Goal: Task Accomplishment & Management: Manage account settings

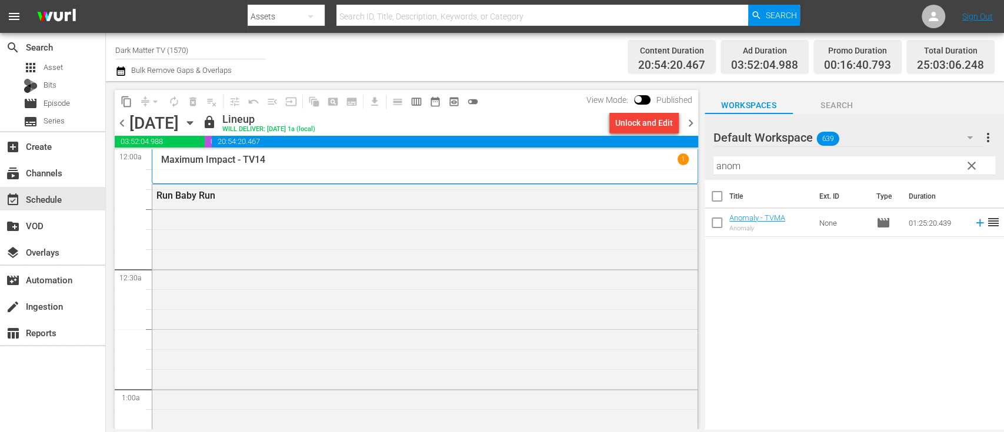
scroll to position [1982, 0]
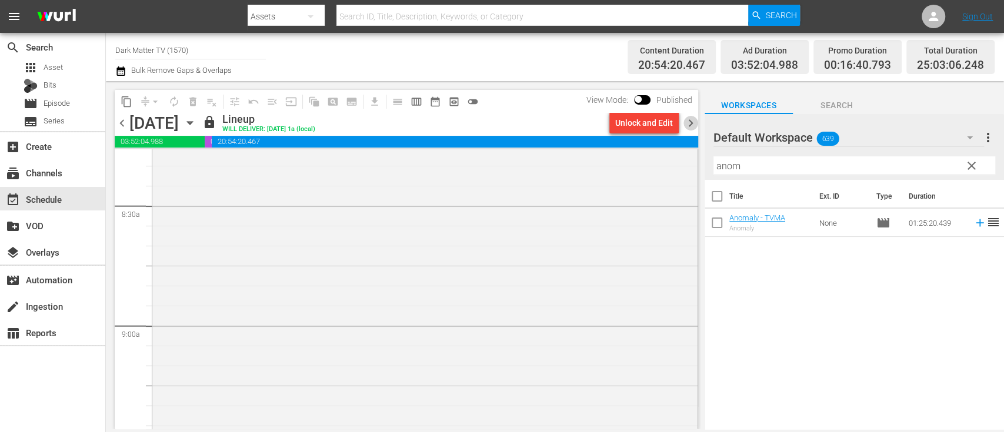
click at [691, 120] on span "chevron_right" at bounding box center [690, 123] width 15 height 15
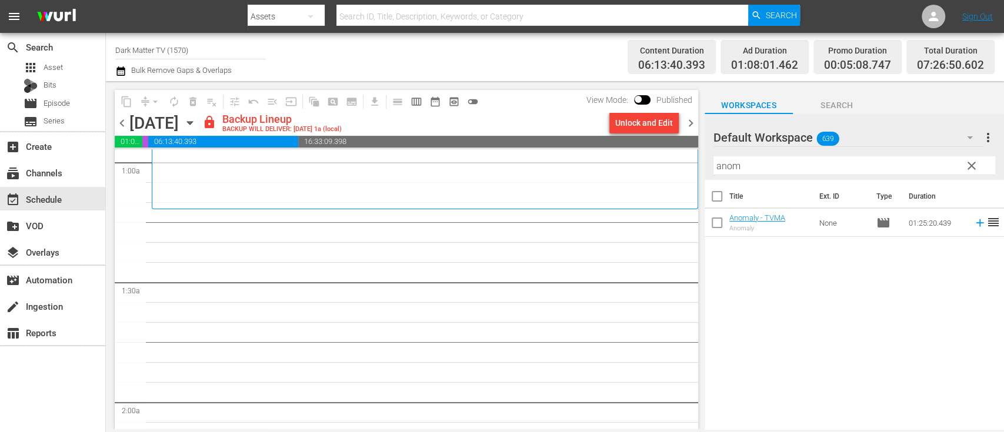
scroll to position [229, 0]
click at [645, 120] on div "Unlock and Edit" at bounding box center [644, 122] width 58 height 21
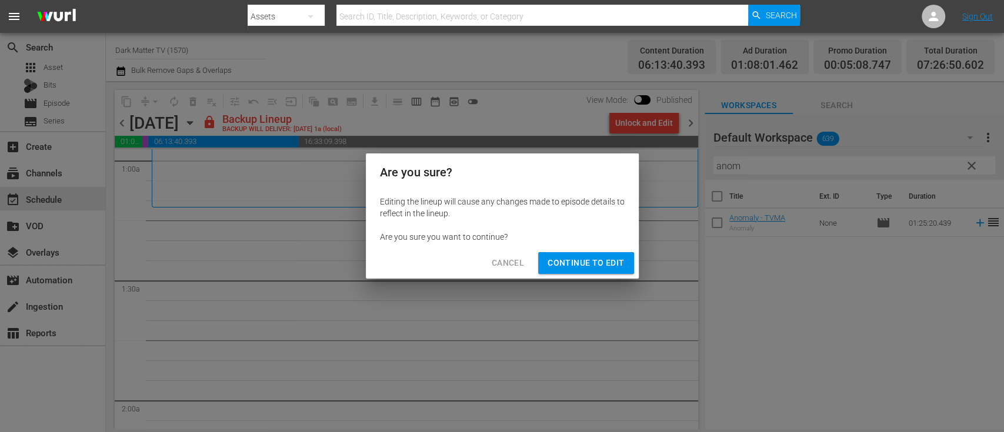
click at [588, 267] on span "Continue to Edit" at bounding box center [585, 263] width 76 height 15
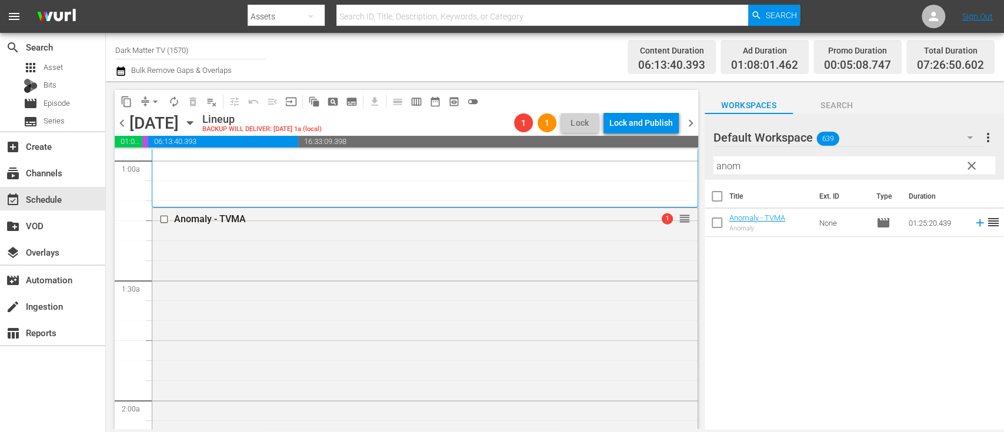
click at [969, 166] on span "clear" at bounding box center [971, 166] width 14 height 14
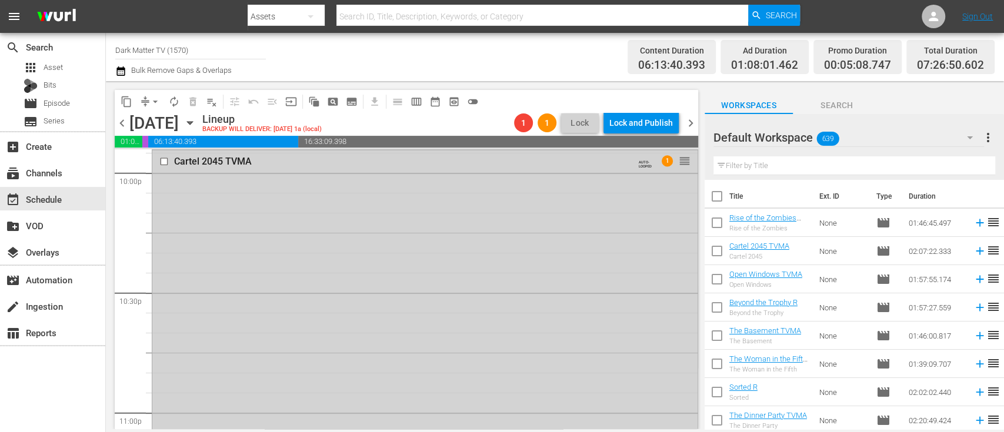
scroll to position [5254, 0]
click at [162, 158] on input "checkbox" at bounding box center [165, 161] width 12 height 10
click at [192, 101] on span "delete_forever_outlined" at bounding box center [193, 102] width 12 height 12
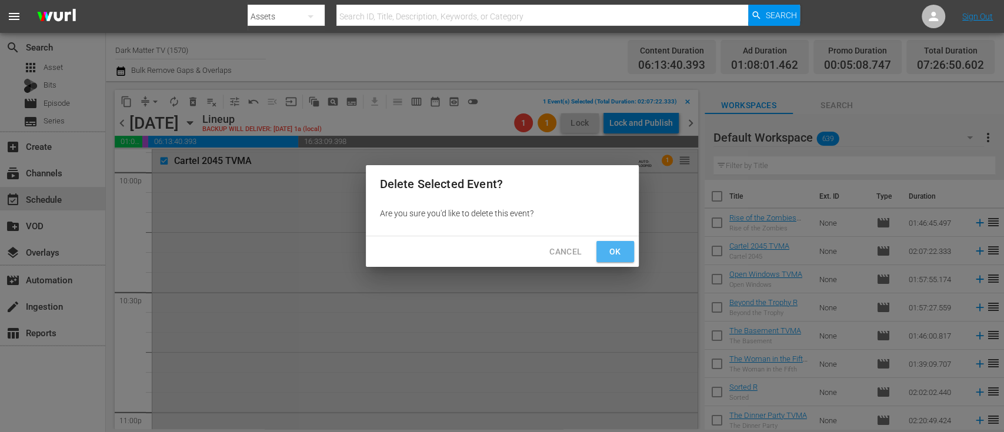
click at [621, 249] on span "Ok" at bounding box center [615, 252] width 19 height 15
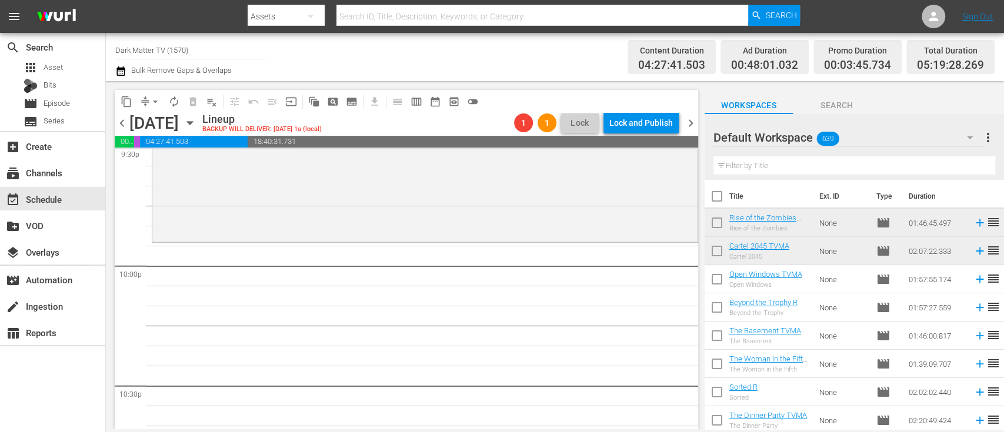
scroll to position [5161, 0]
click at [747, 170] on input "text" at bounding box center [854, 165] width 282 height 19
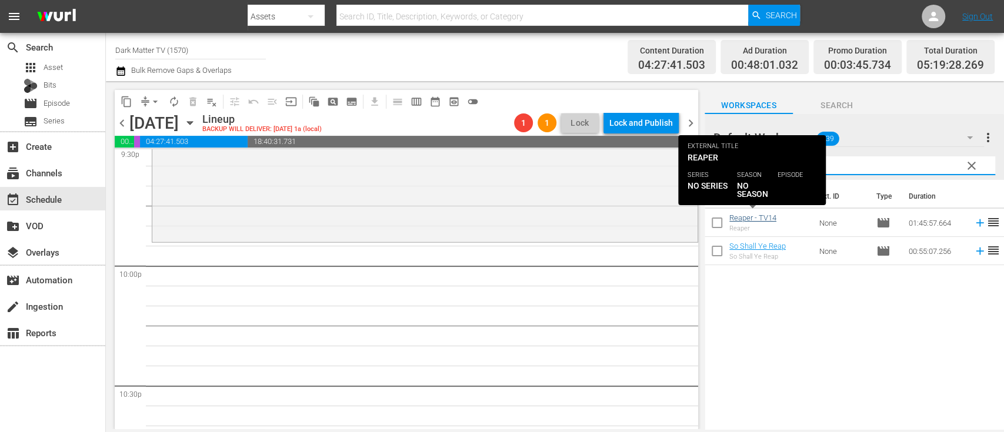
type input "reap"
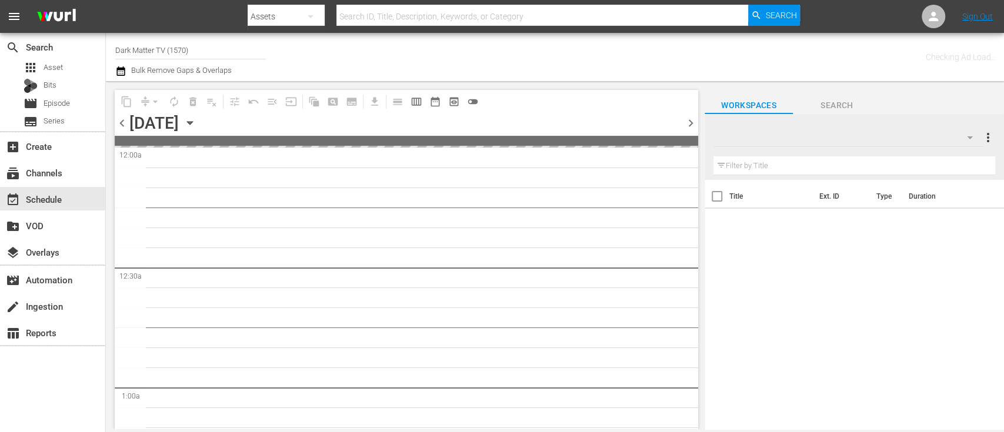
type input "Dark Matter TV (1570)"
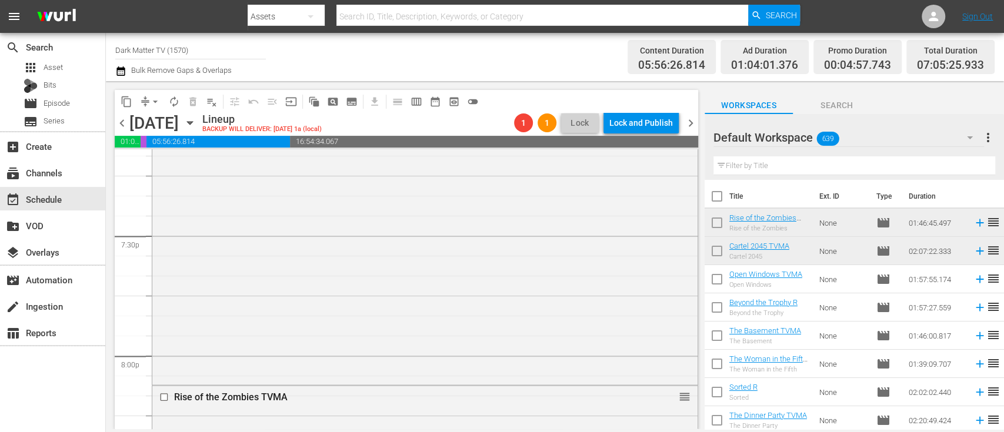
scroll to position [4564, 0]
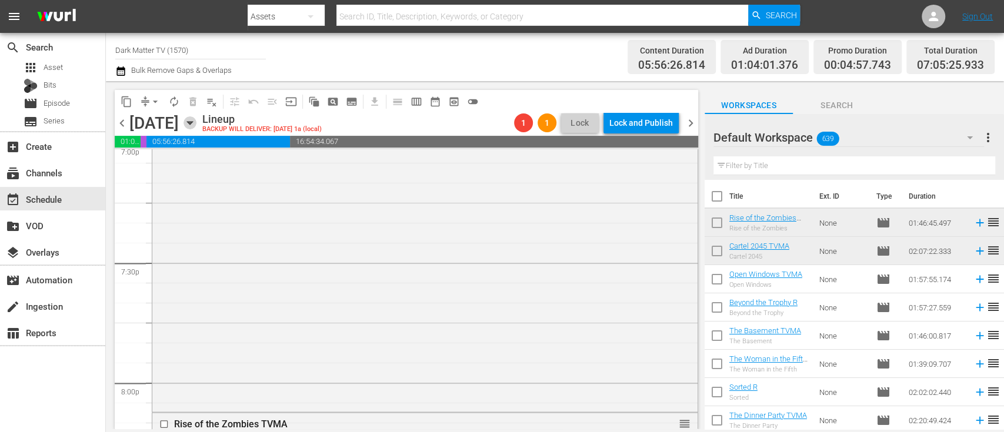
click at [196, 125] on icon "button" at bounding box center [189, 122] width 13 height 13
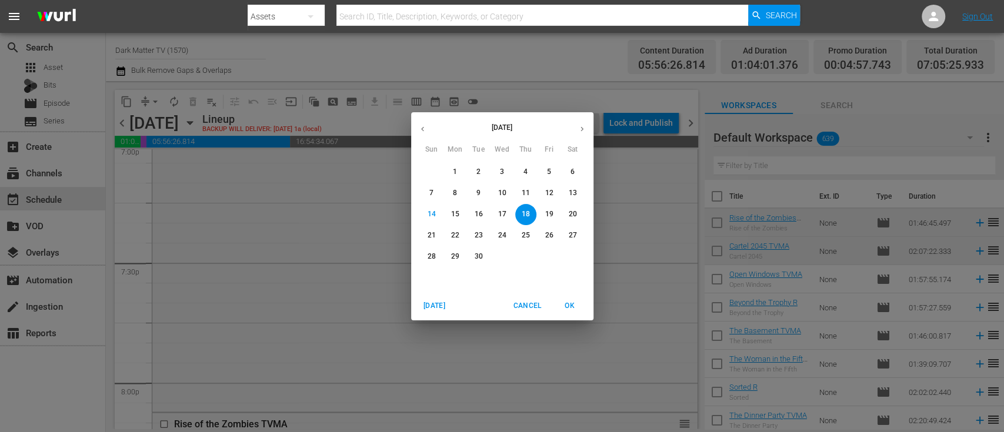
click at [426, 128] on icon "button" at bounding box center [422, 129] width 9 height 9
click at [527, 231] on p "21" at bounding box center [525, 235] width 8 height 10
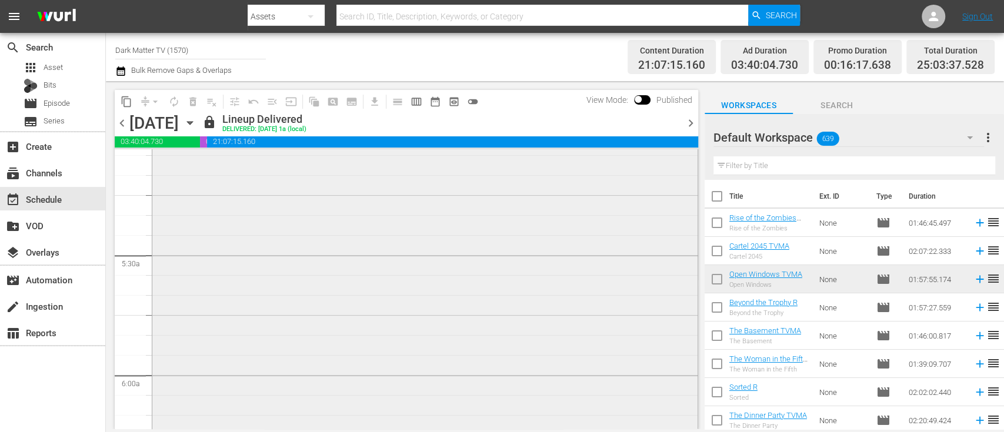
scroll to position [1212, 0]
click at [126, 102] on span "content_copy" at bounding box center [127, 102] width 12 height 12
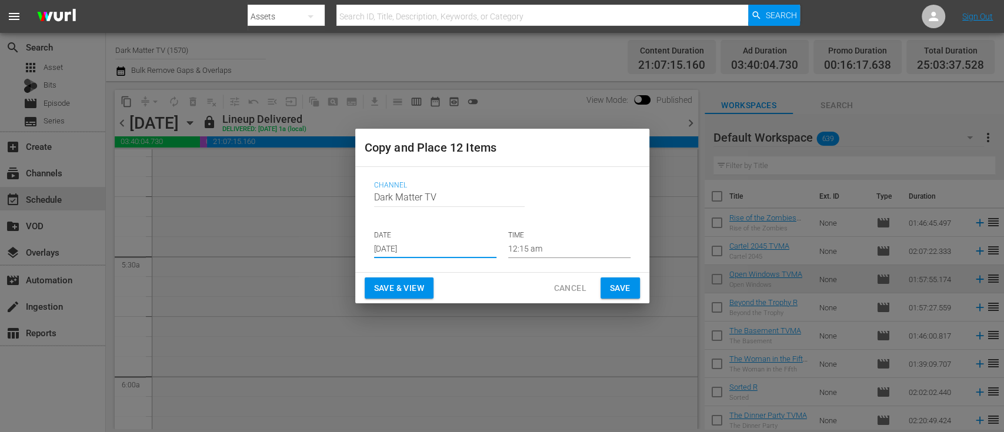
click at [423, 245] on input "Sep 16th 2025" at bounding box center [435, 249] width 122 height 18
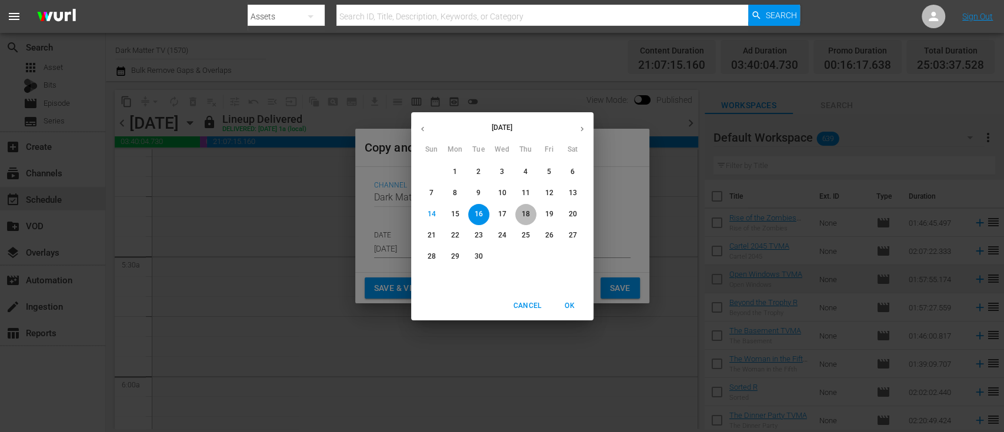
click at [527, 215] on p "18" at bounding box center [525, 214] width 8 height 10
type input "Sep 18th 2025"
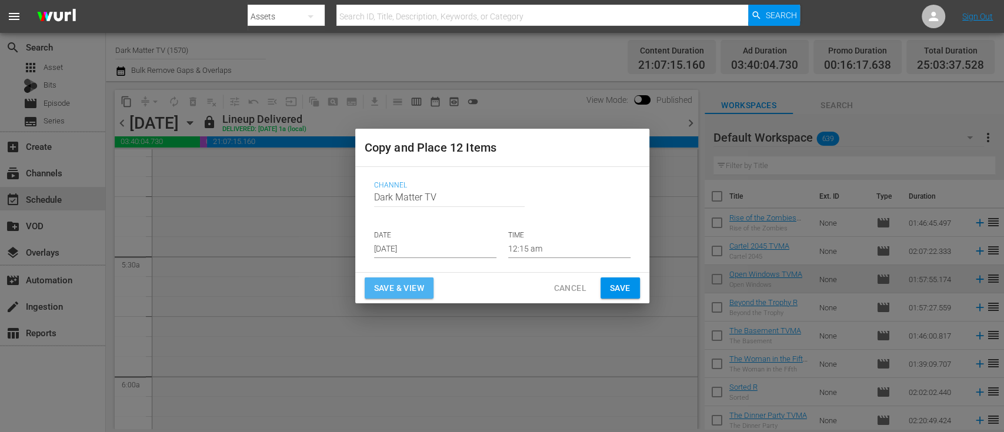
click at [410, 287] on span "Save & View" at bounding box center [399, 288] width 50 height 15
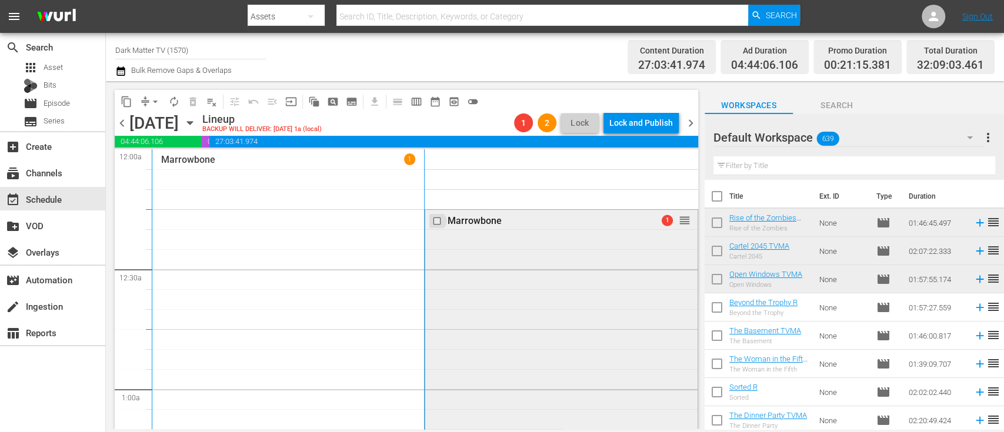
click at [432, 222] on input "checkbox" at bounding box center [438, 221] width 12 height 10
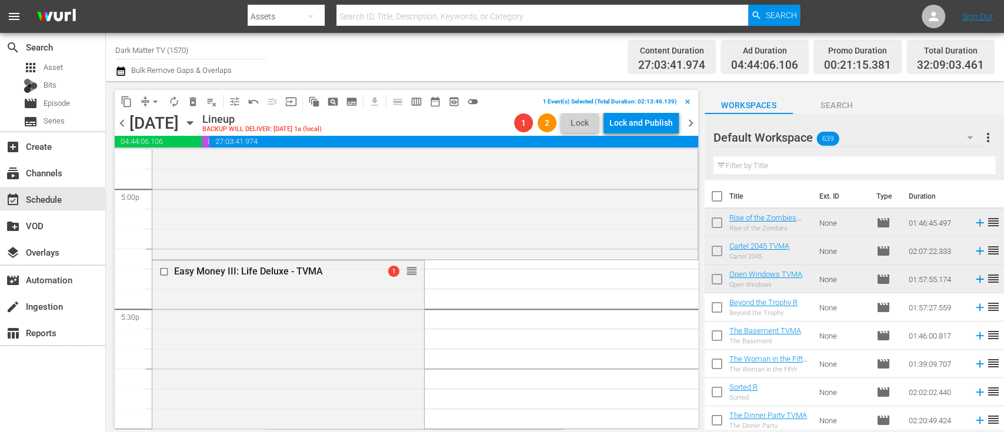
scroll to position [4038, 0]
click at [164, 272] on input "checkbox" at bounding box center [165, 272] width 12 height 10
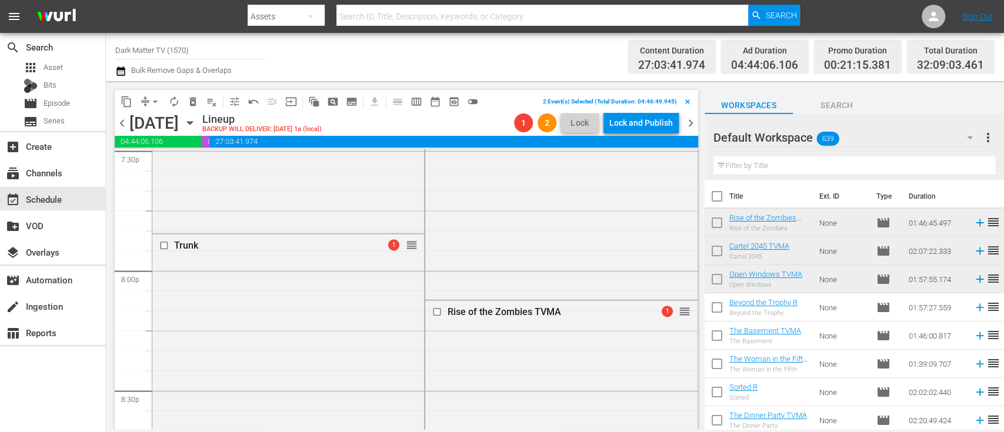
scroll to position [4679, 0]
click at [162, 244] on input "checkbox" at bounding box center [165, 243] width 12 height 10
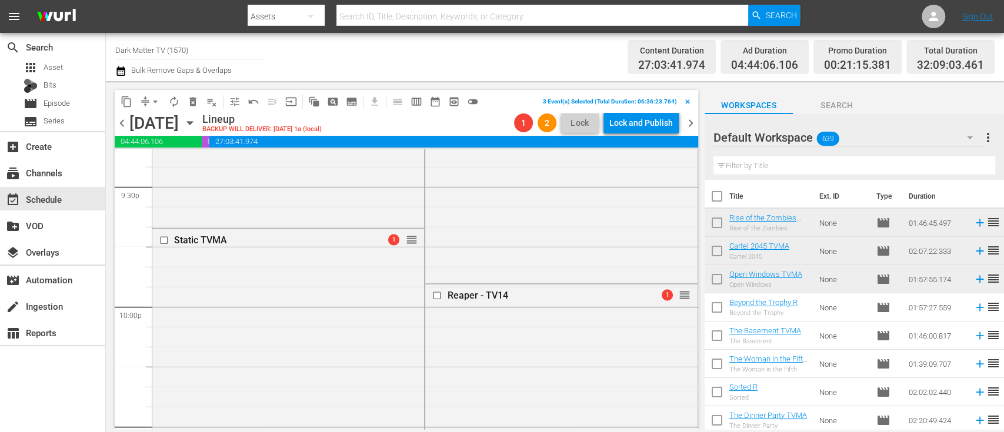
scroll to position [5121, 0]
click at [164, 237] on input "checkbox" at bounding box center [165, 238] width 12 height 10
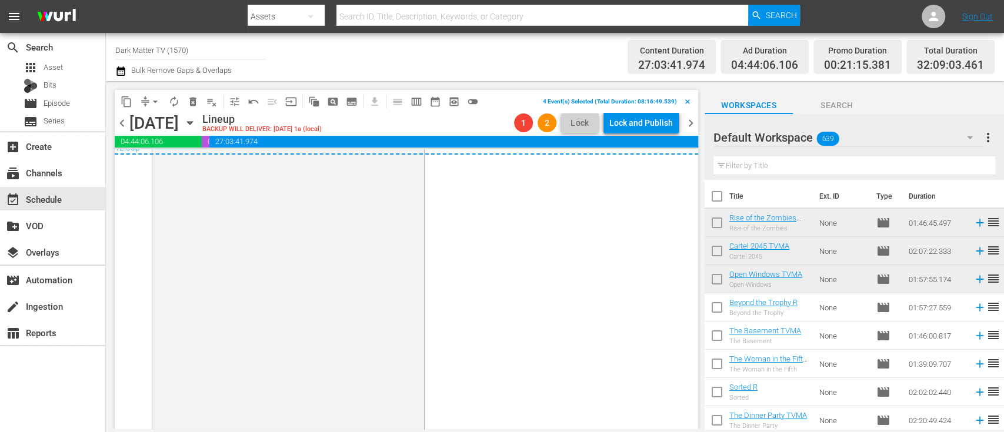
scroll to position [5763, 0]
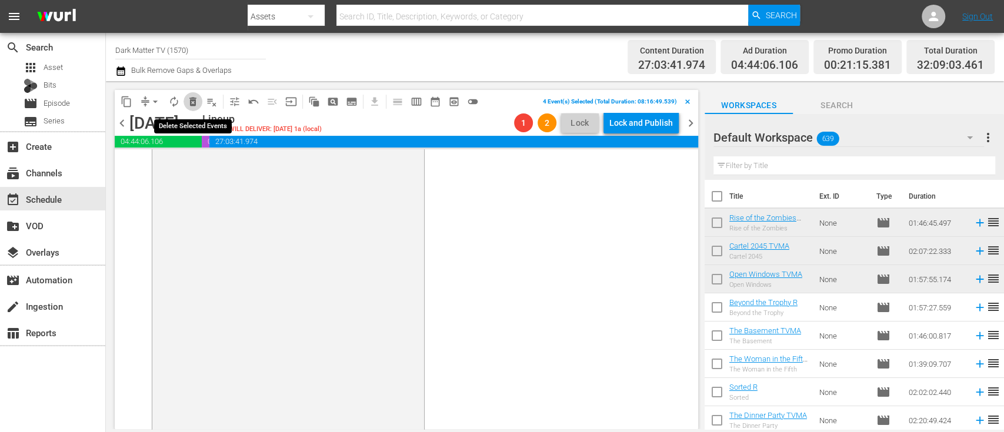
click at [192, 102] on span "delete_forever_outlined" at bounding box center [193, 102] width 12 height 12
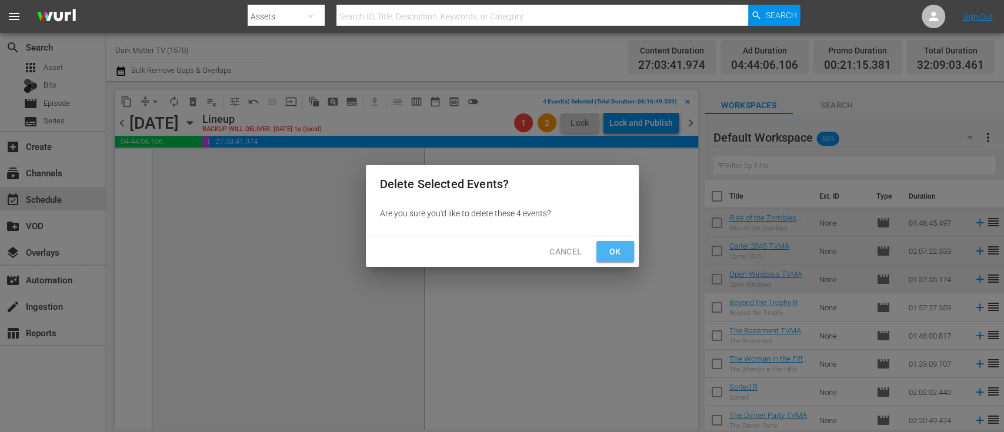
click at [613, 250] on span "Ok" at bounding box center [615, 252] width 19 height 15
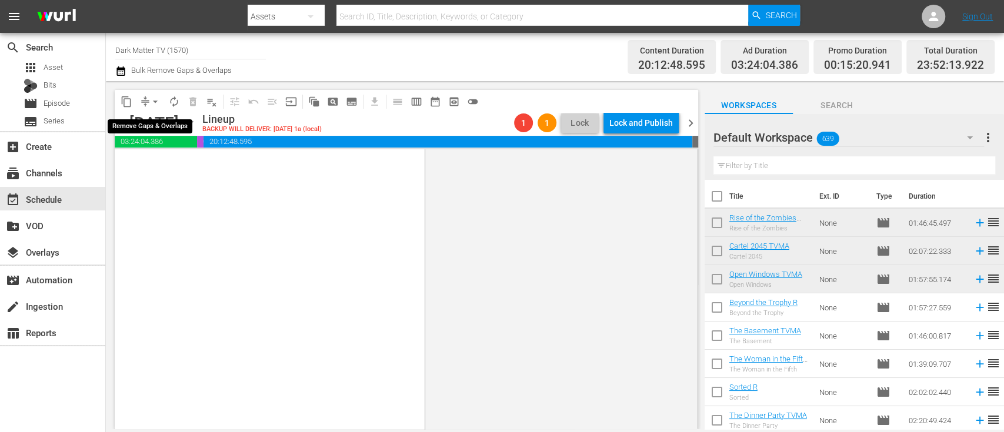
click at [154, 103] on span "arrow_drop_down" at bounding box center [155, 102] width 12 height 12
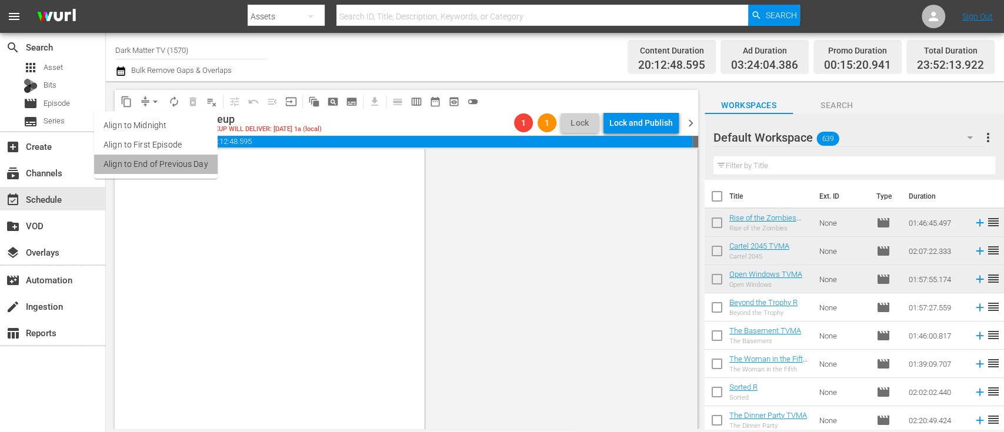
click at [176, 164] on li "Align to End of Previous Day" at bounding box center [155, 164] width 123 height 19
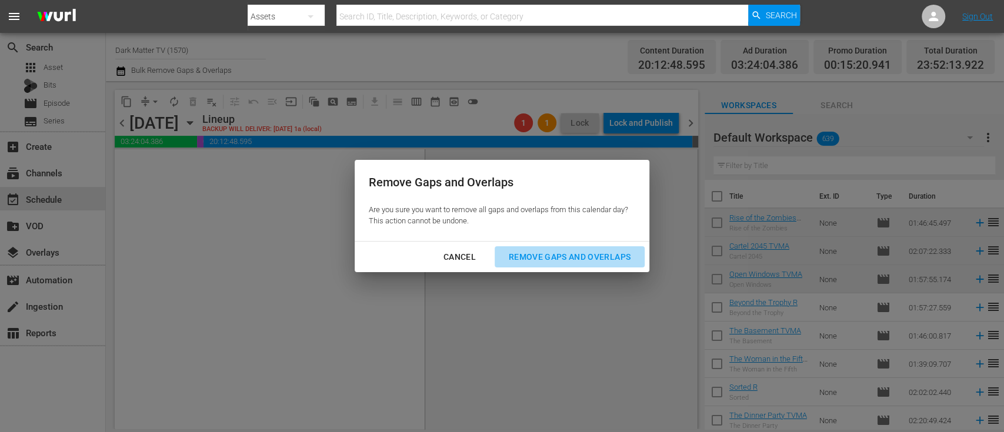
click at [586, 246] on button "Remove Gaps and Overlaps" at bounding box center [569, 257] width 150 height 22
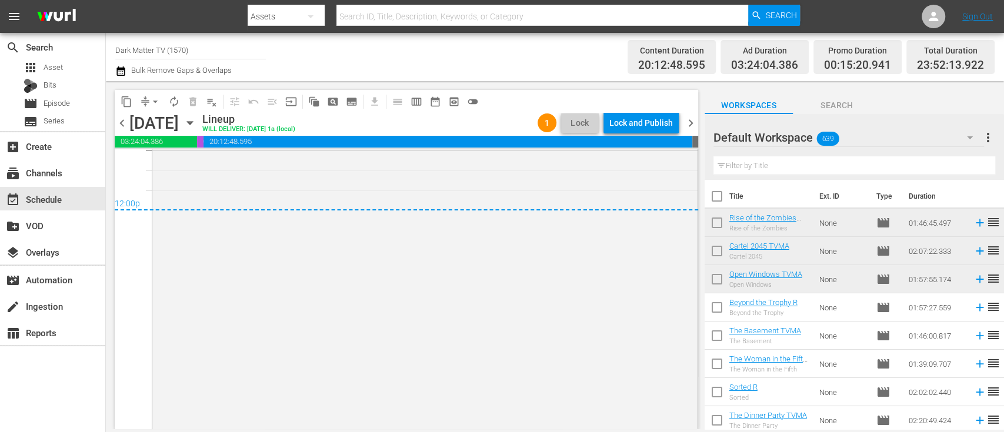
scroll to position [5733, 0]
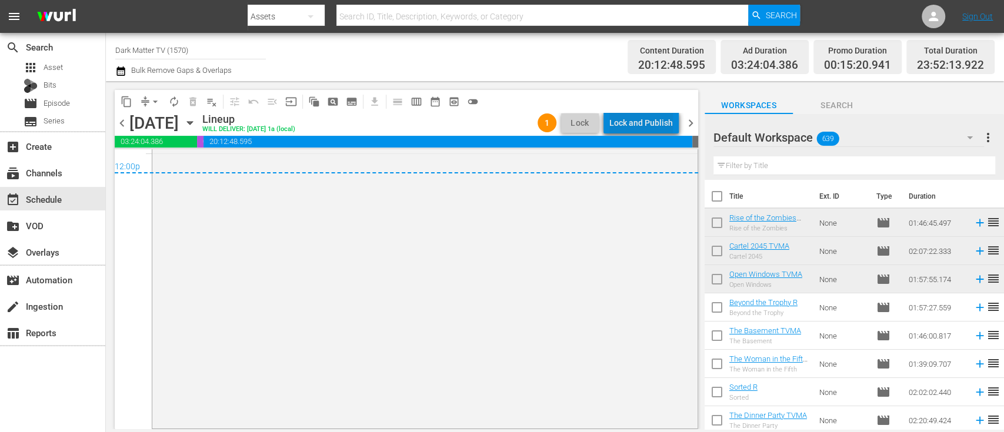
click at [647, 120] on div "Lock and Publish" at bounding box center [640, 122] width 63 height 21
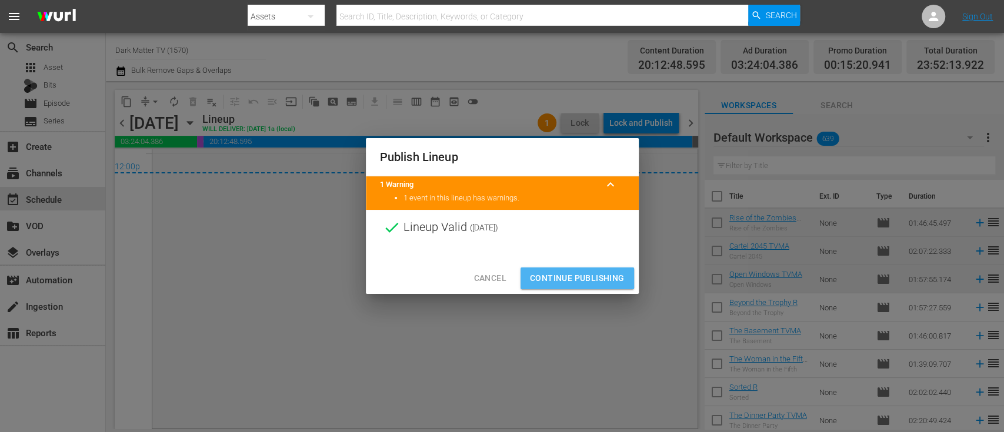
click at [572, 275] on span "Continue Publishing" at bounding box center [577, 278] width 95 height 15
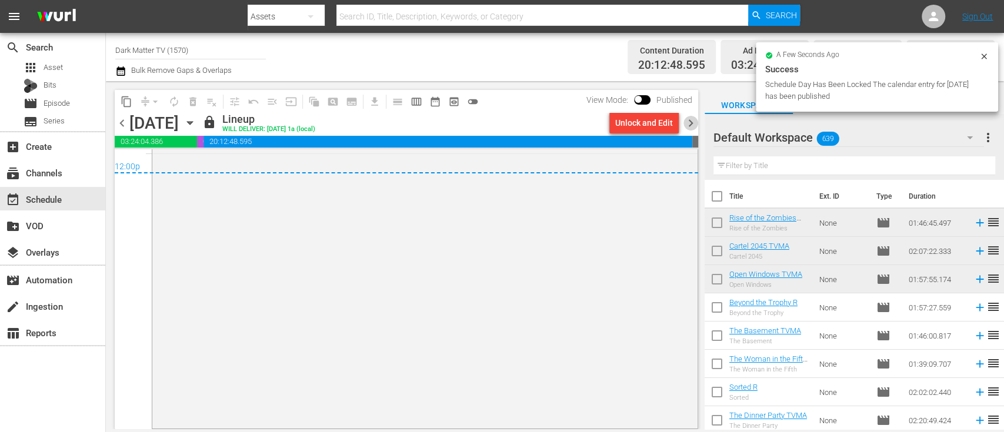
click at [689, 124] on span "chevron_right" at bounding box center [690, 123] width 15 height 15
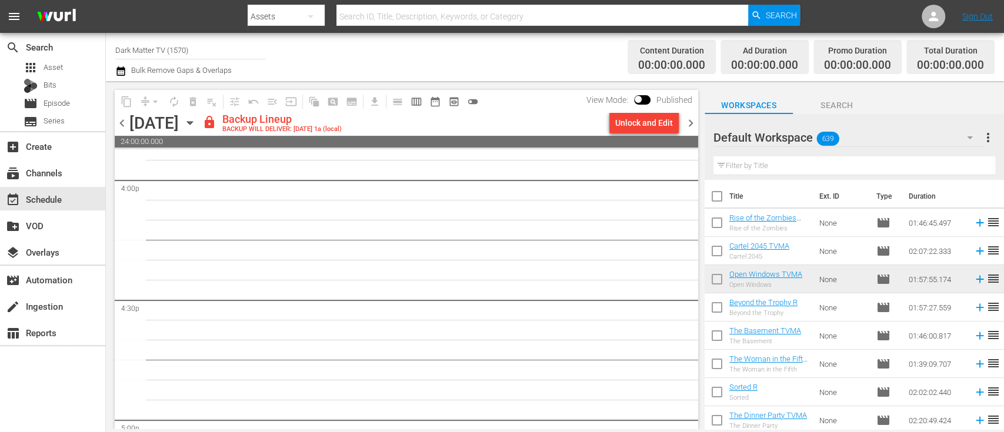
scroll to position [3783, 0]
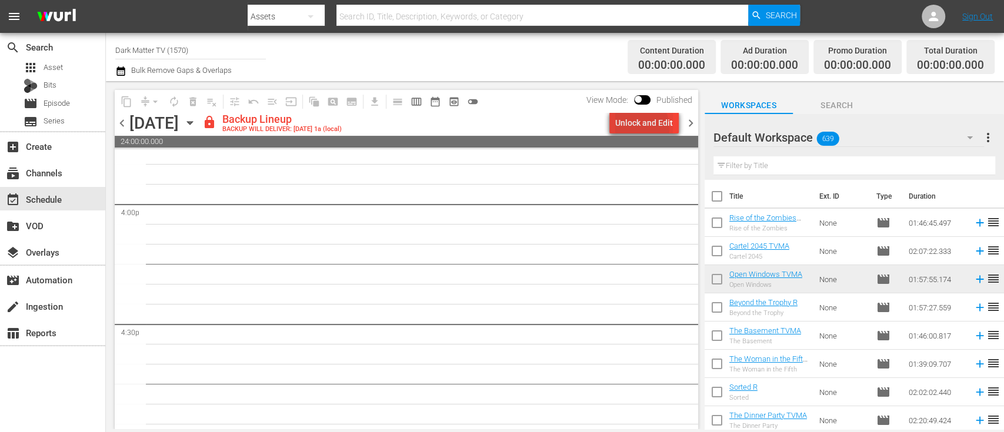
click at [631, 129] on div "Unlock and Edit" at bounding box center [644, 122] width 58 height 21
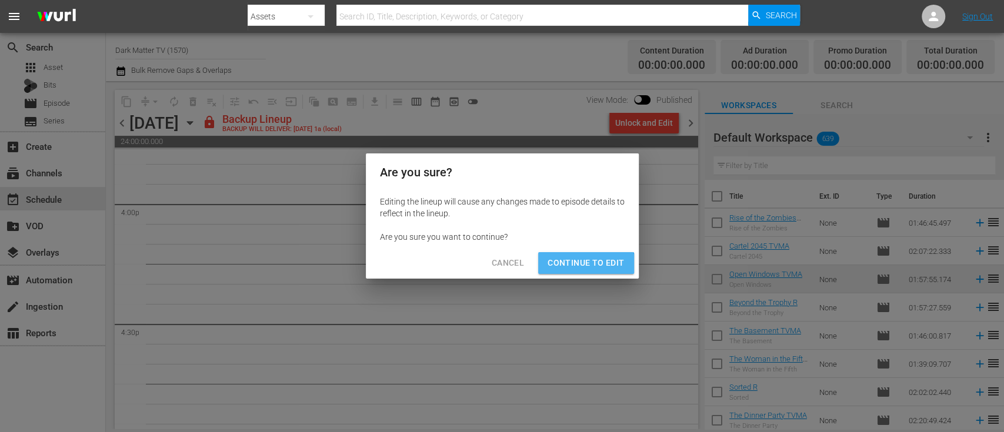
click at [585, 266] on span "Continue to Edit" at bounding box center [585, 263] width 76 height 15
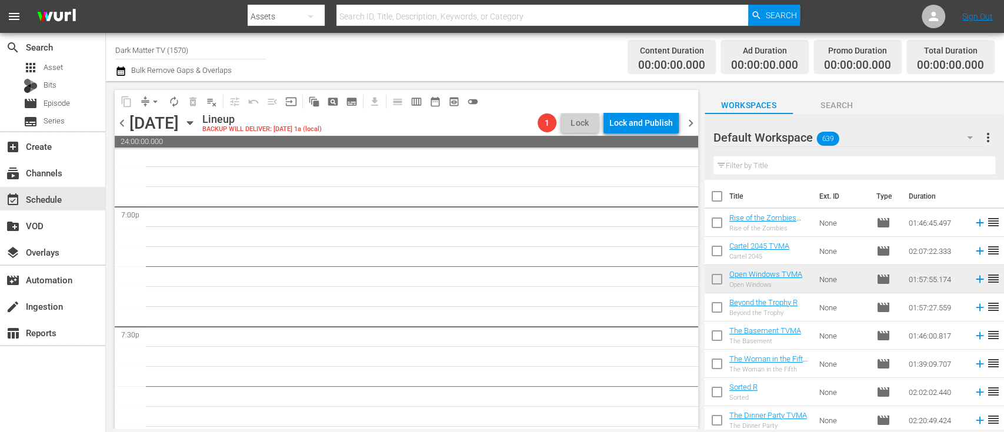
scroll to position [4355, 0]
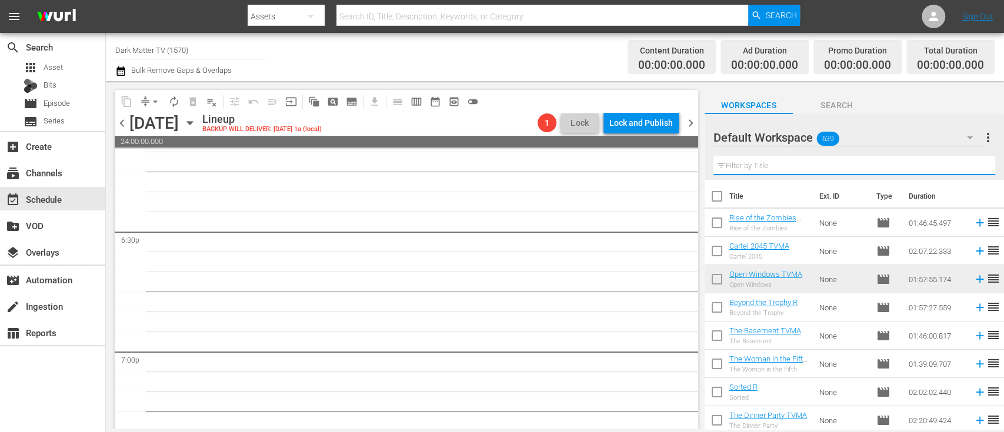
click at [757, 169] on input "text" at bounding box center [854, 165] width 282 height 19
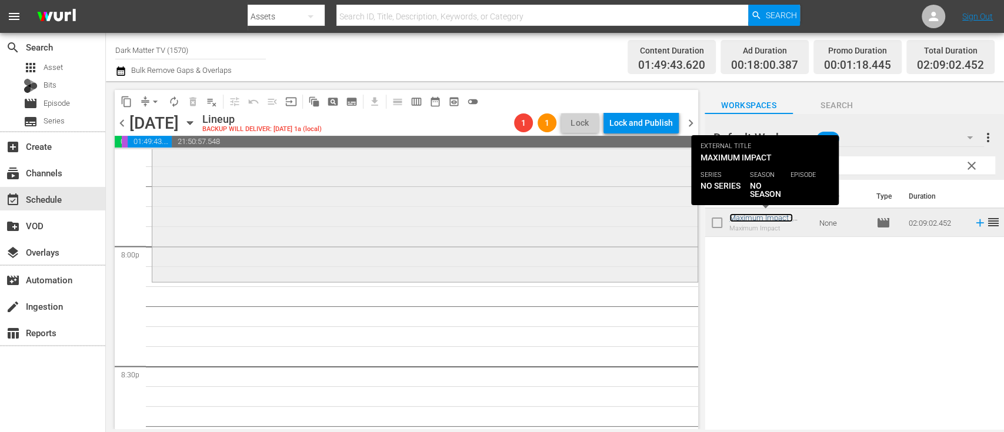
scroll to position [4703, 0]
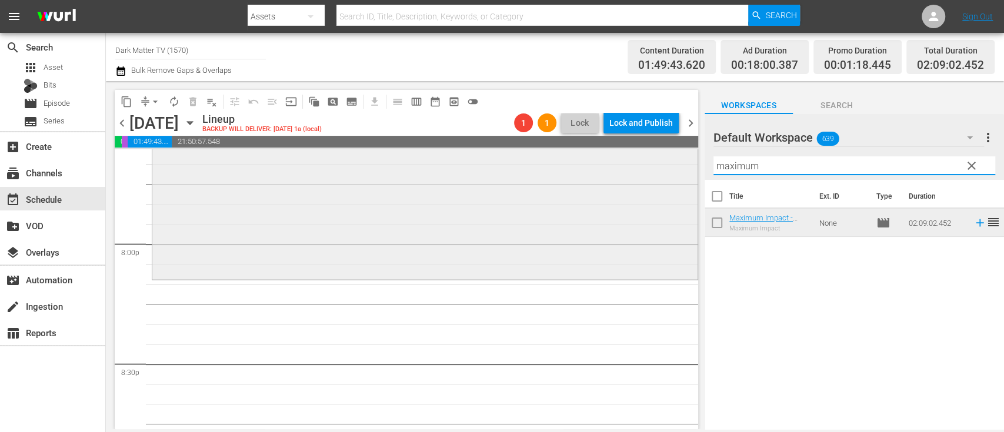
drag, startPoint x: 787, startPoint y: 162, endPoint x: 638, endPoint y: 170, distance: 148.9
click at [638, 170] on div "content_copy compress arrow_drop_down autorenew_outlined delete_forever_outline…" at bounding box center [555, 255] width 898 height 348
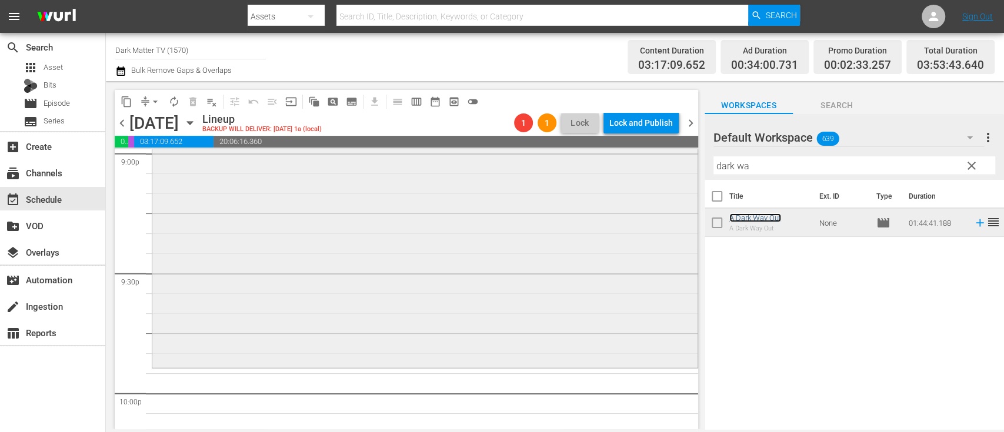
scroll to position [5152, 0]
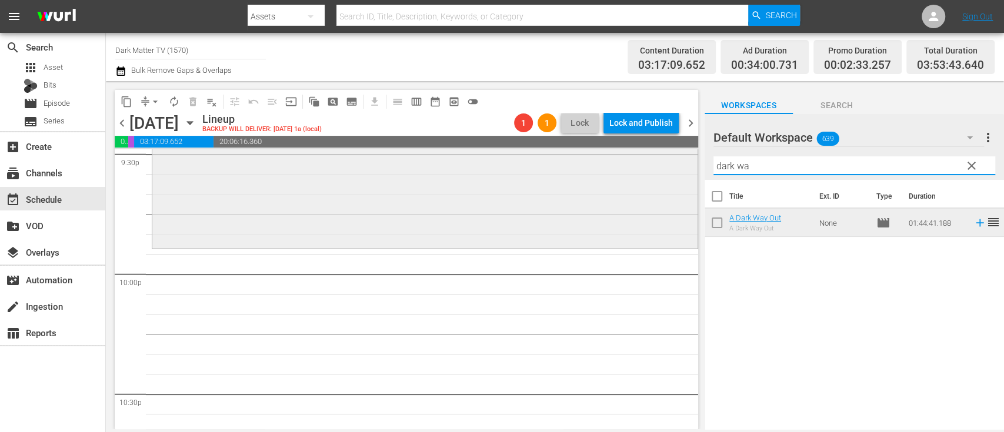
drag, startPoint x: 753, startPoint y: 166, endPoint x: 632, endPoint y: 168, distance: 121.1
click at [632, 168] on div "content_copy compress arrow_drop_down autorenew_outlined delete_forever_outline…" at bounding box center [555, 255] width 898 height 348
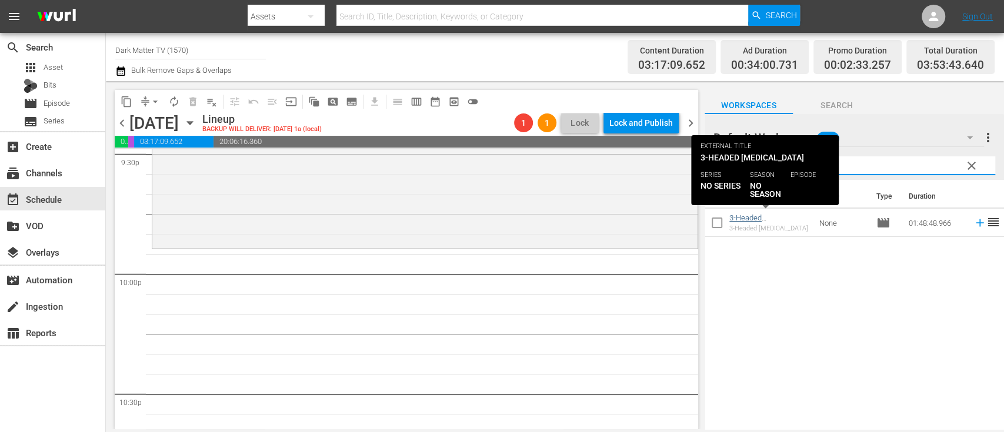
type input "3-"
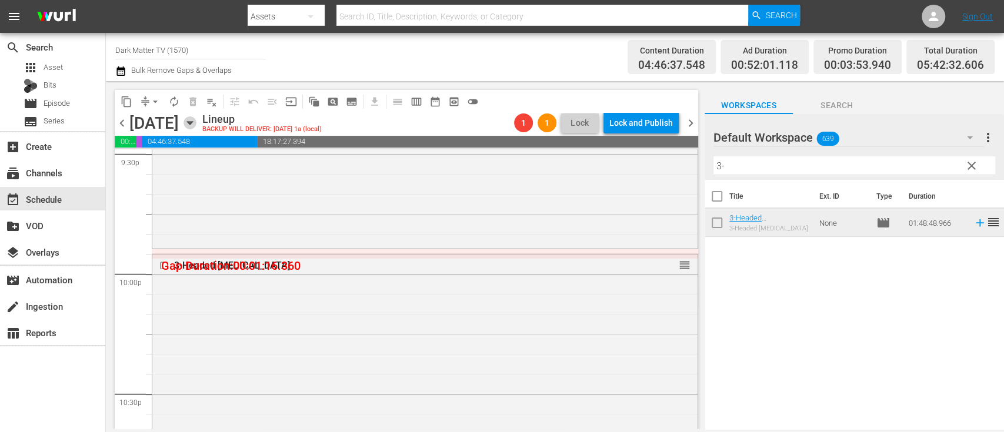
click at [196, 123] on icon "button" at bounding box center [189, 122] width 13 height 13
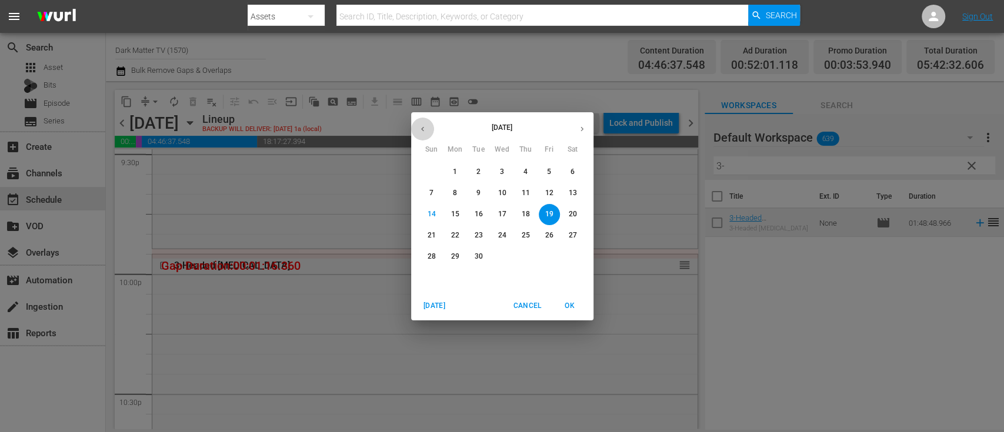
click at [415, 130] on button "button" at bounding box center [422, 129] width 23 height 23
click at [477, 233] on p "19" at bounding box center [478, 235] width 8 height 10
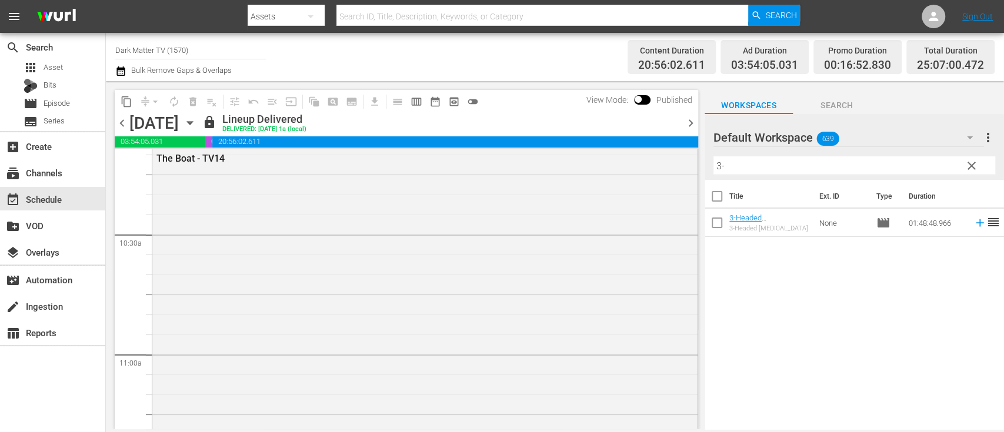
scroll to position [2405, 0]
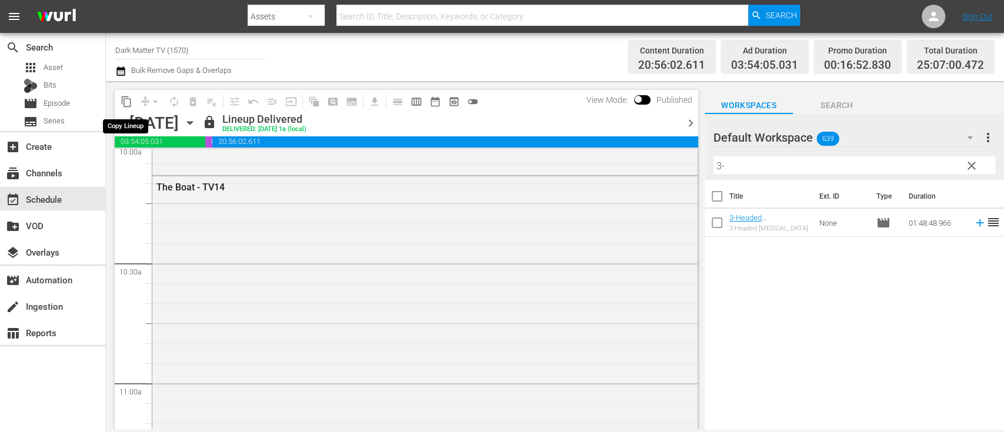
click at [126, 96] on span "content_copy" at bounding box center [127, 102] width 12 height 12
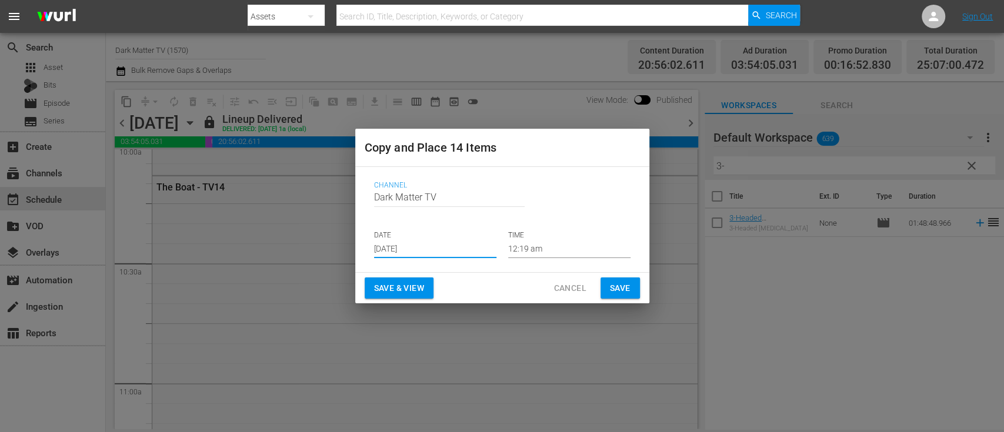
click at [405, 242] on input "Sep 16th 2025" at bounding box center [435, 249] width 122 height 18
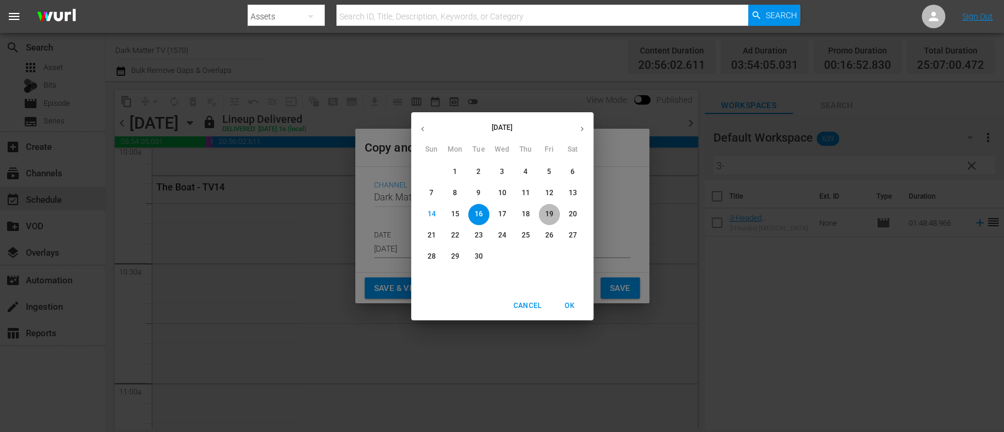
click at [550, 212] on p "19" at bounding box center [548, 214] width 8 height 10
type input "Sep 19th 2025"
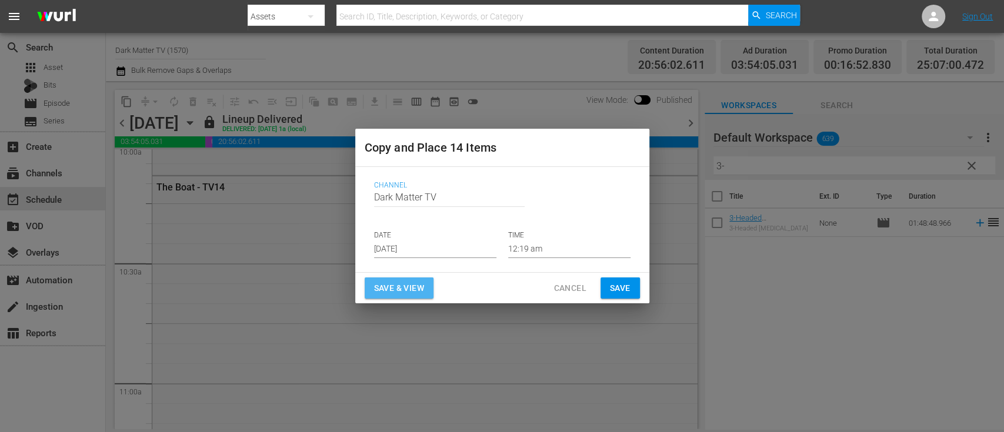
click at [409, 289] on span "Save & View" at bounding box center [399, 288] width 50 height 15
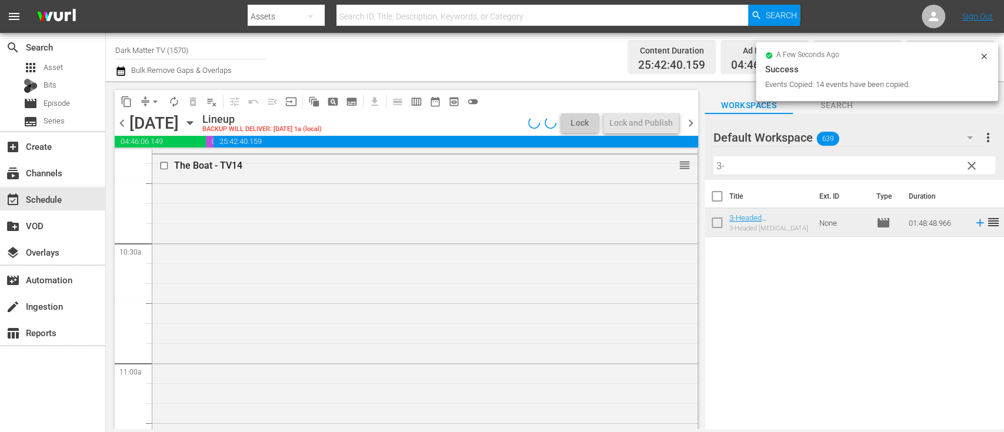
scroll to position [2405, 0]
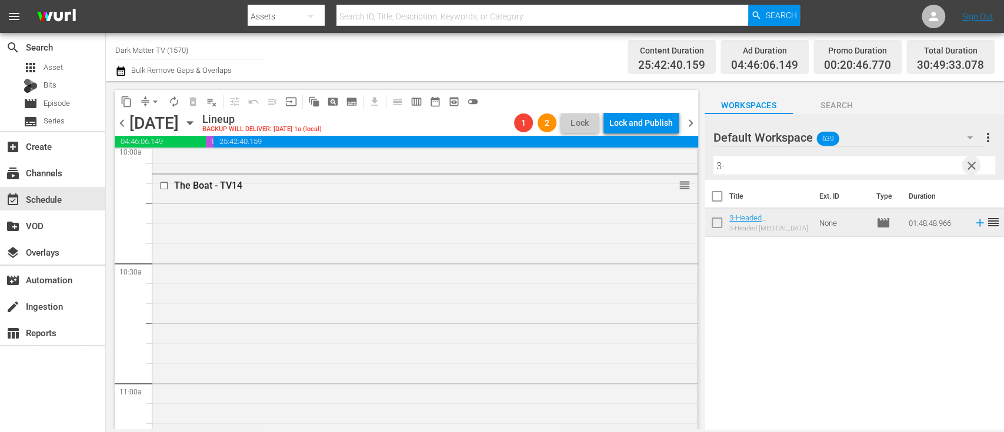
click at [972, 166] on span "clear" at bounding box center [971, 166] width 14 height 14
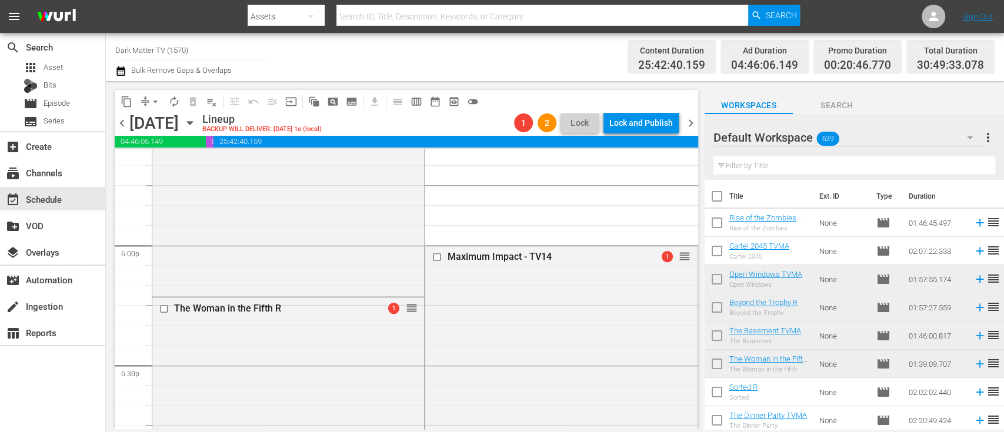
scroll to position [4229, 0]
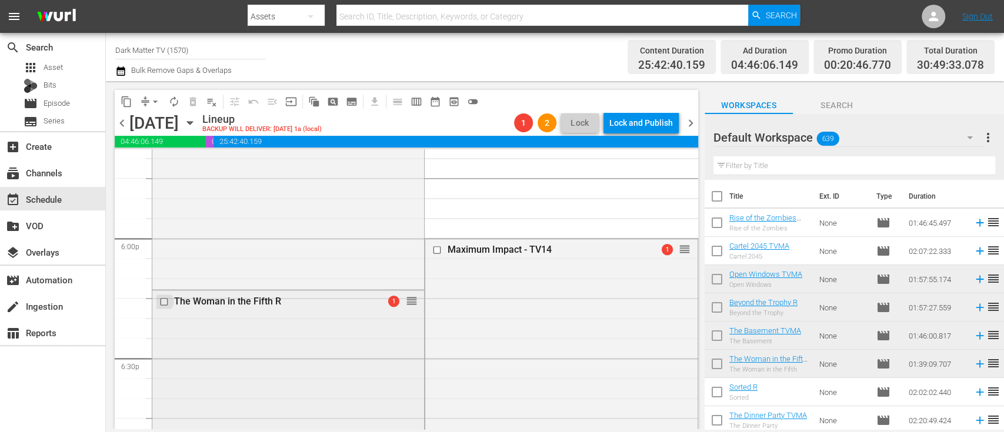
click at [165, 303] on input "checkbox" at bounding box center [165, 301] width 12 height 10
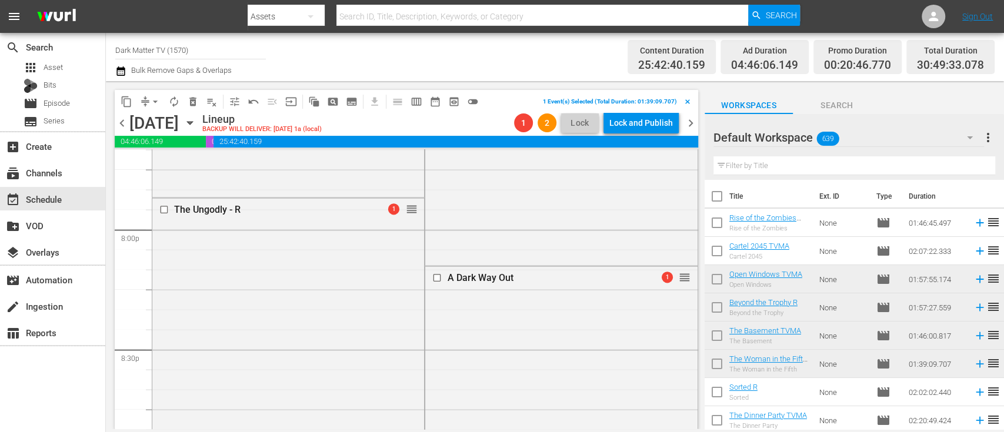
scroll to position [4709, 0]
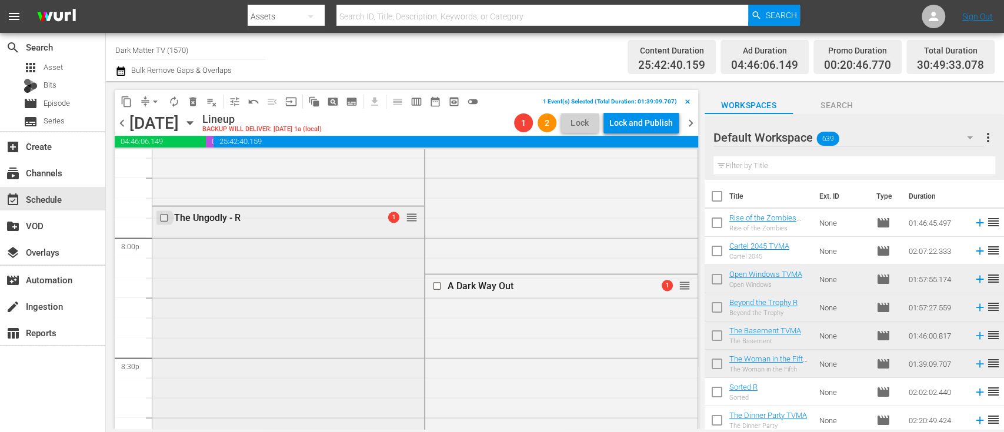
click at [160, 219] on input "checkbox" at bounding box center [165, 218] width 12 height 10
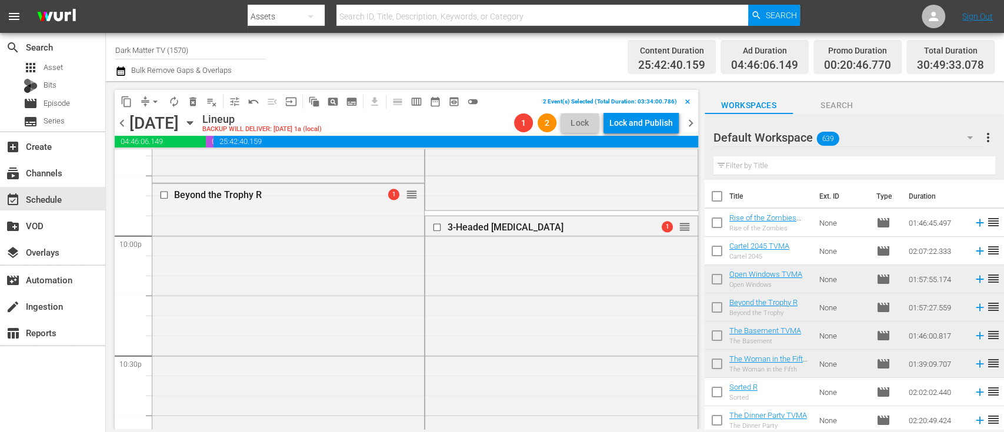
scroll to position [5197, 0]
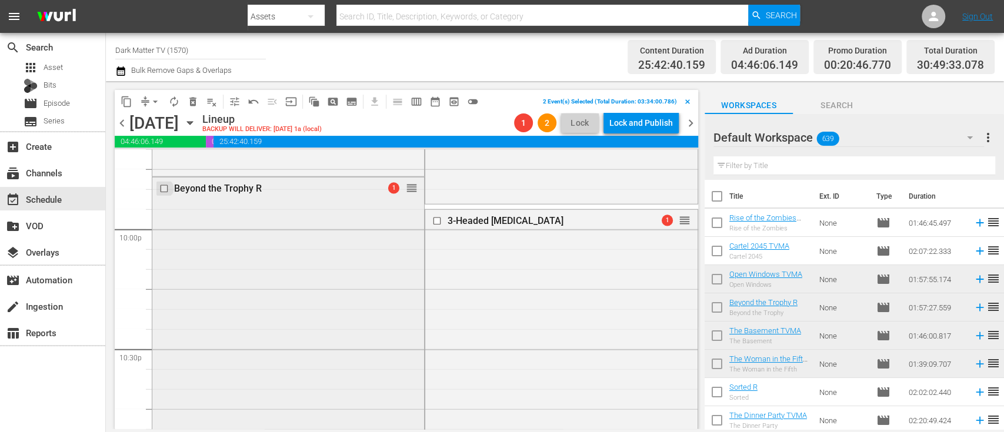
click at [166, 188] on input "checkbox" at bounding box center [165, 188] width 12 height 10
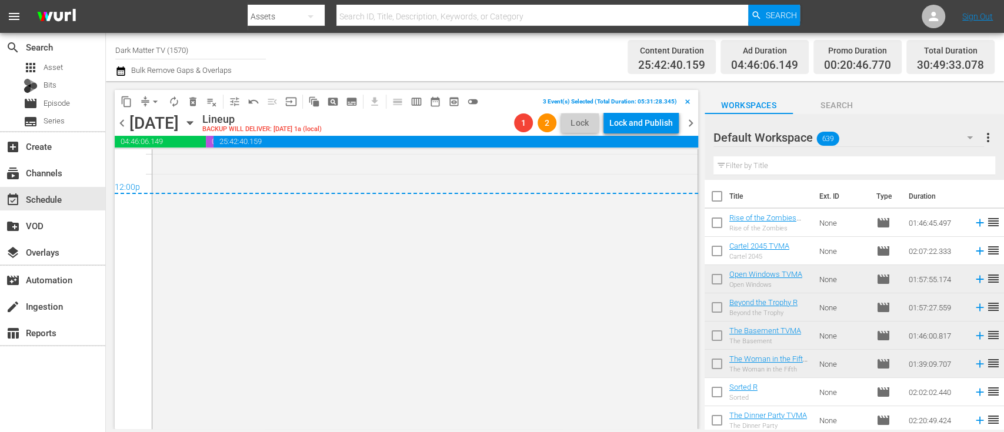
scroll to position [5716, 0]
click at [193, 101] on span "delete_forever_outlined" at bounding box center [193, 102] width 12 height 12
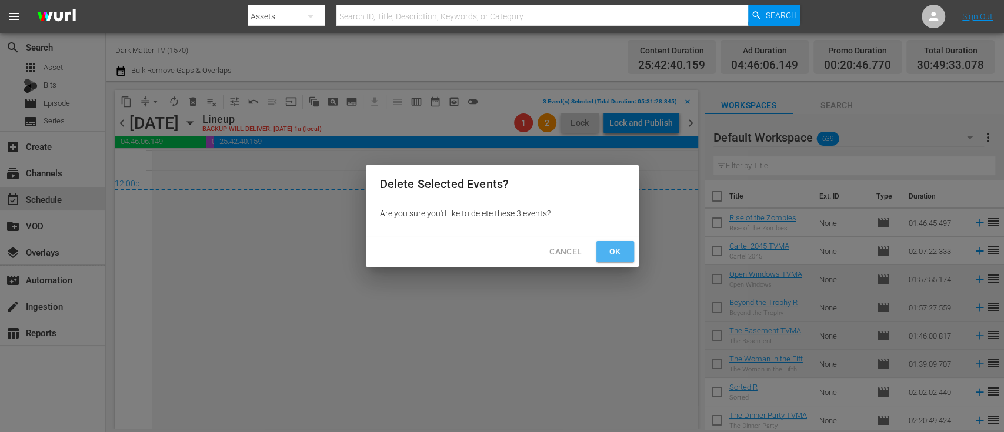
click at [607, 245] on span "Ok" at bounding box center [615, 252] width 19 height 15
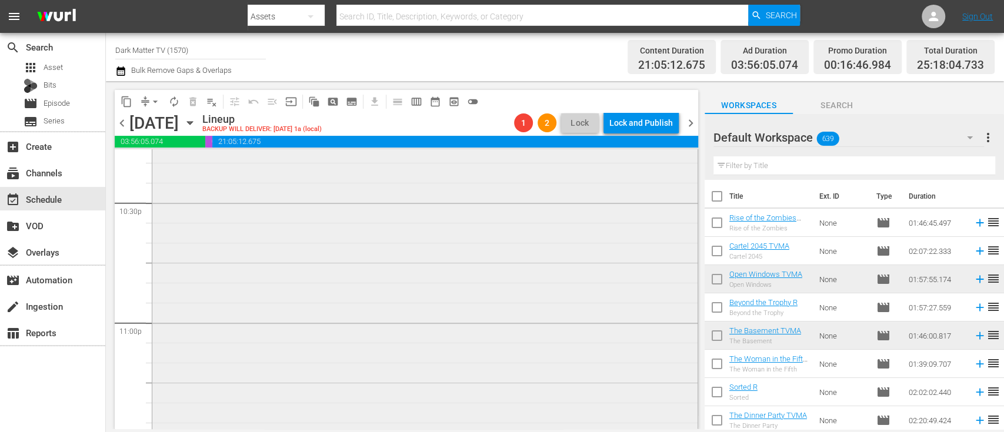
scroll to position [5207, 0]
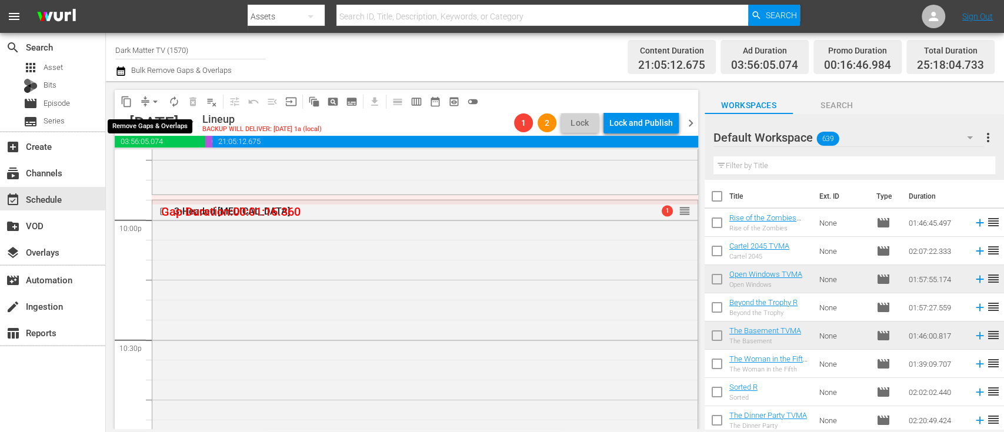
click at [155, 105] on span "arrow_drop_down" at bounding box center [155, 102] width 12 height 12
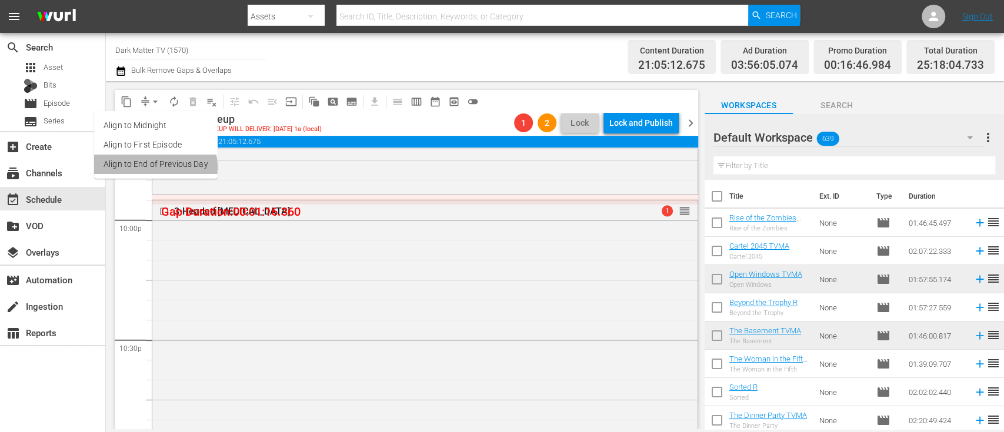
click at [154, 167] on li "Align to End of Previous Day" at bounding box center [155, 164] width 123 height 19
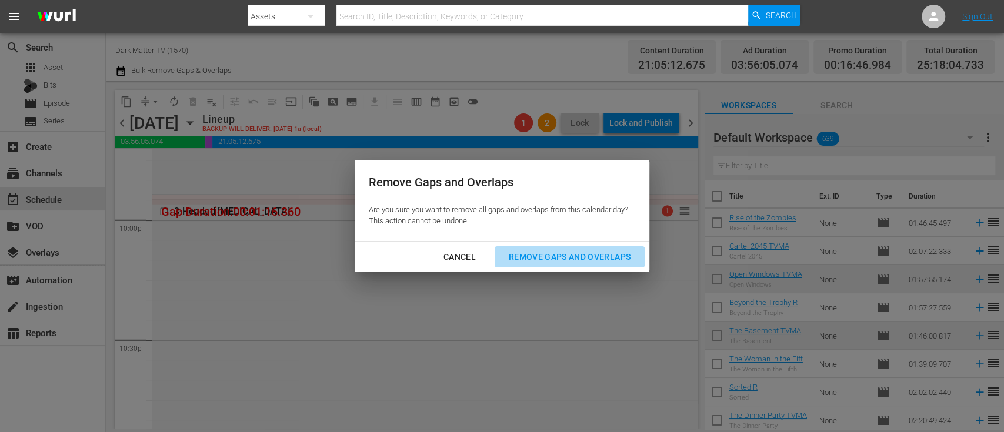
click at [543, 259] on div "Remove Gaps and Overlaps" at bounding box center [569, 257] width 141 height 15
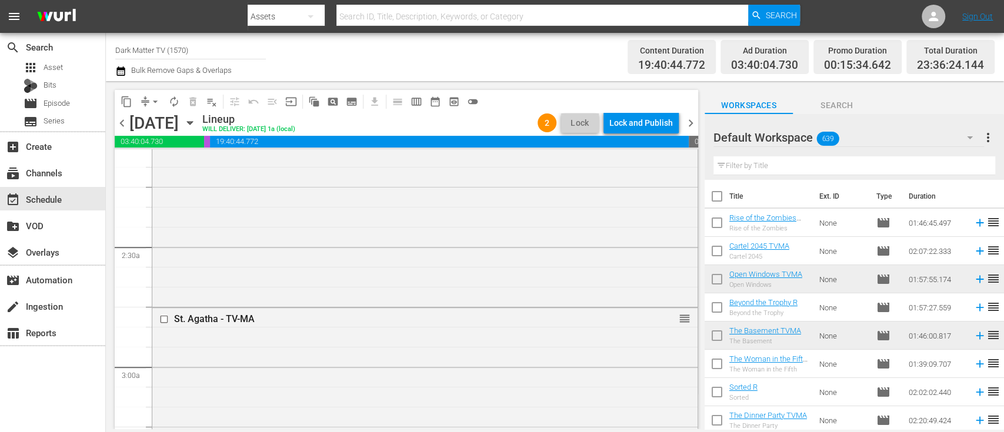
scroll to position [0, 0]
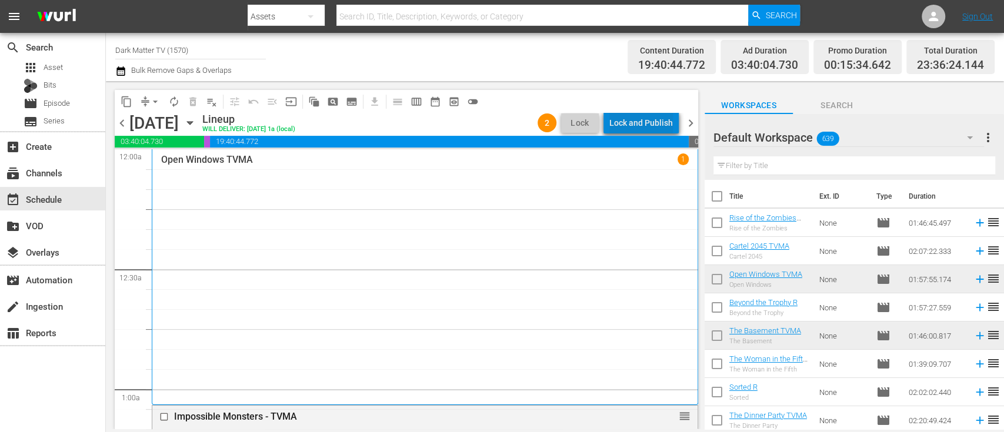
click at [651, 118] on div "Lock and Publish" at bounding box center [640, 122] width 63 height 21
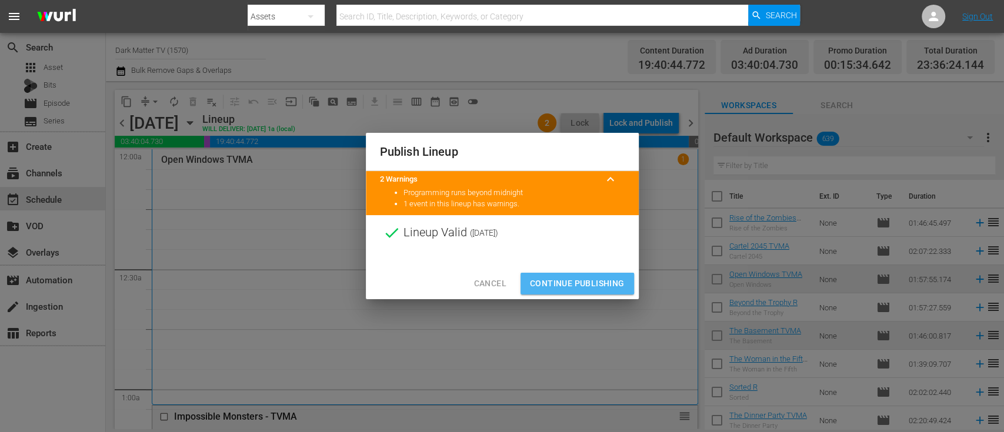
click at [579, 280] on span "Continue Publishing" at bounding box center [577, 283] width 95 height 15
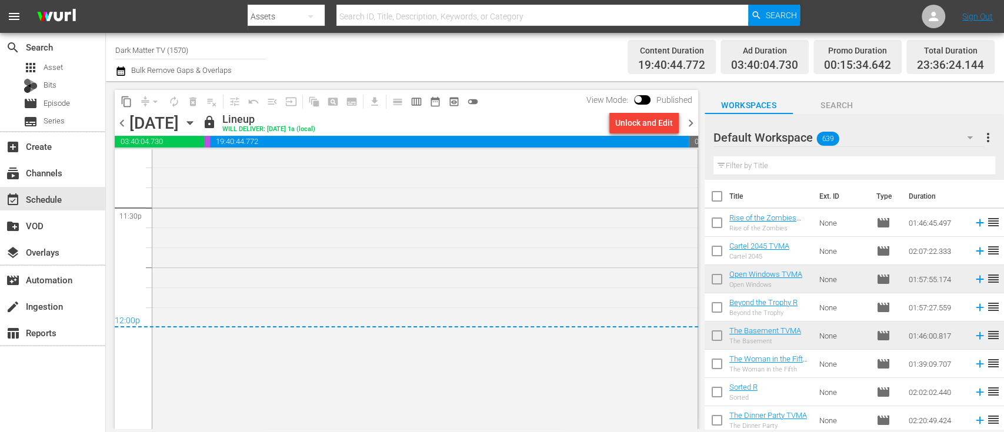
scroll to position [5638, 0]
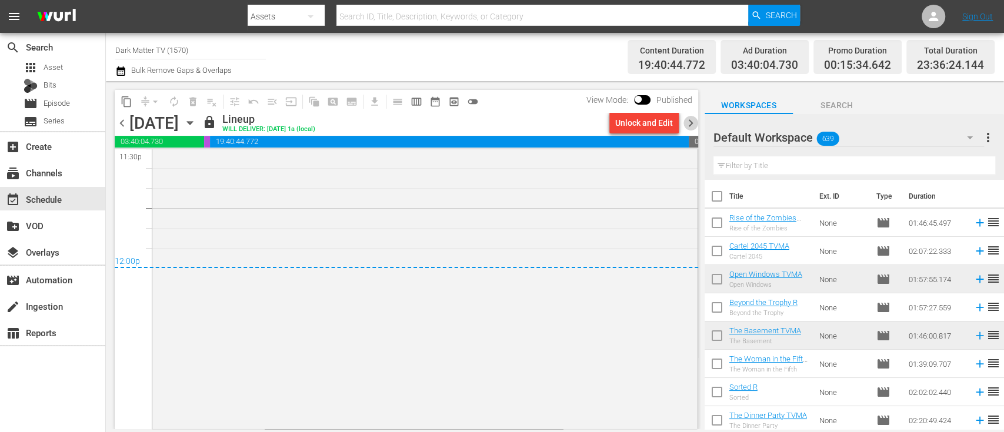
click at [688, 124] on span "chevron_right" at bounding box center [690, 123] width 15 height 15
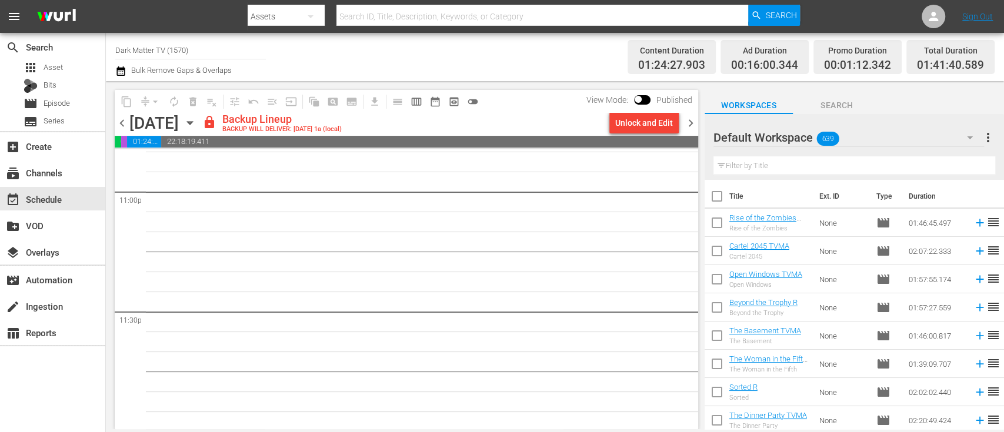
scroll to position [5477, 0]
click at [637, 126] on div "Unlock and Edit" at bounding box center [644, 122] width 58 height 21
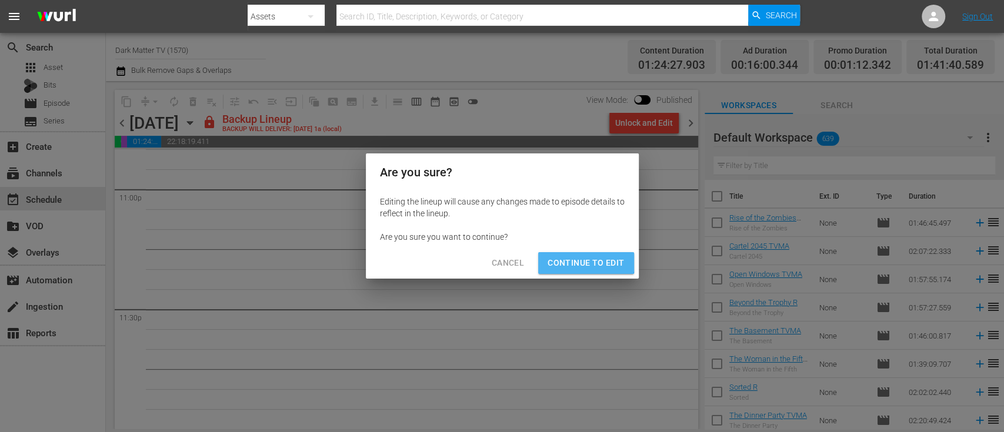
click at [576, 259] on span "Continue to Edit" at bounding box center [585, 263] width 76 height 15
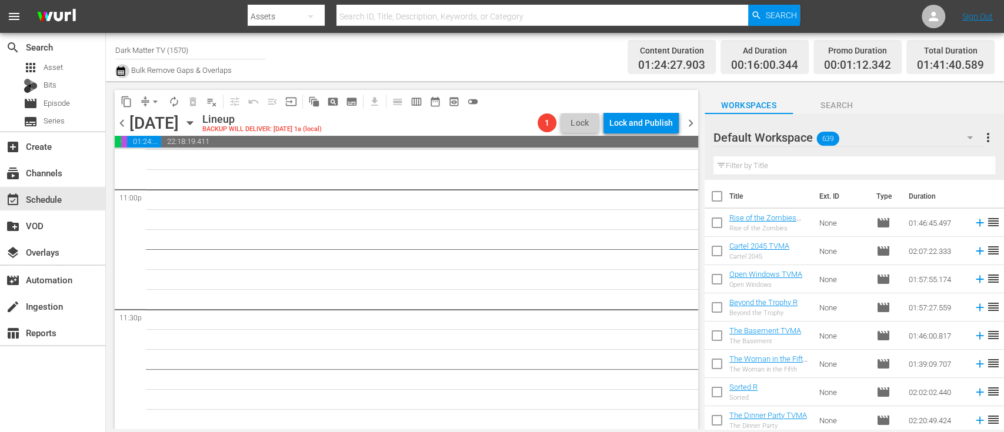
click at [119, 74] on icon "button" at bounding box center [120, 71] width 11 height 14
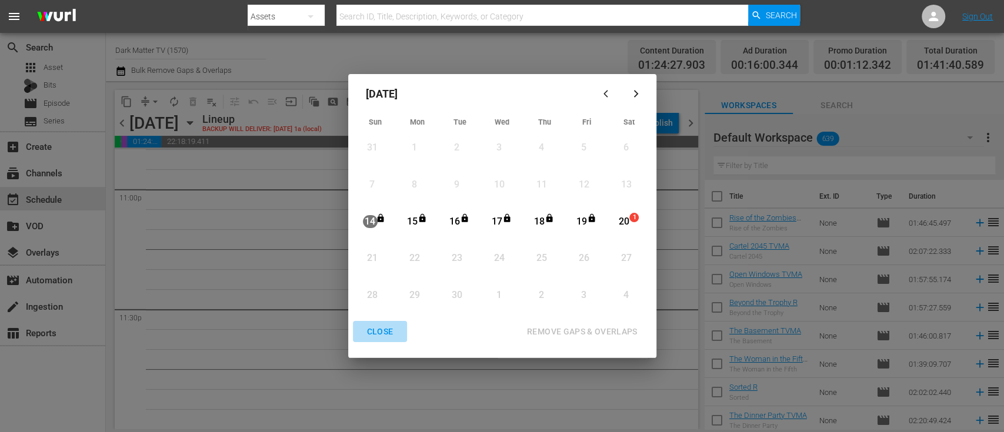
click at [379, 334] on div "CLOSE" at bounding box center [379, 332] width 45 height 15
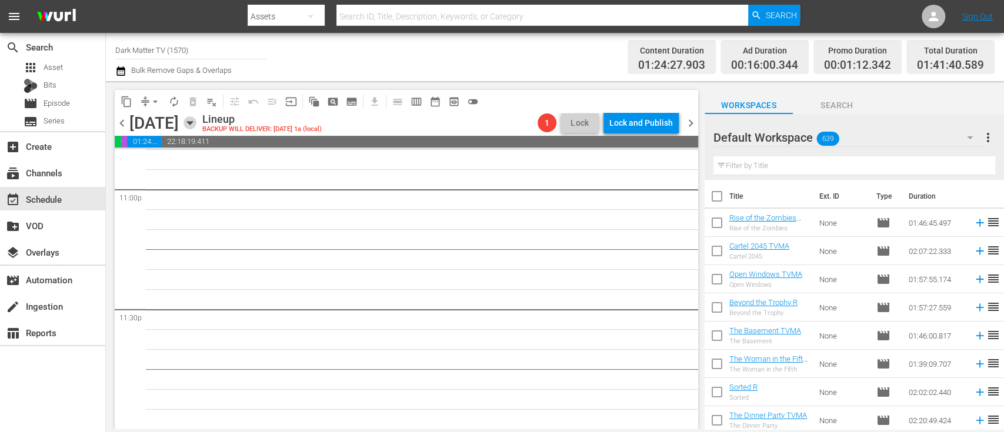
click at [192, 124] on icon "button" at bounding box center [189, 123] width 5 height 3
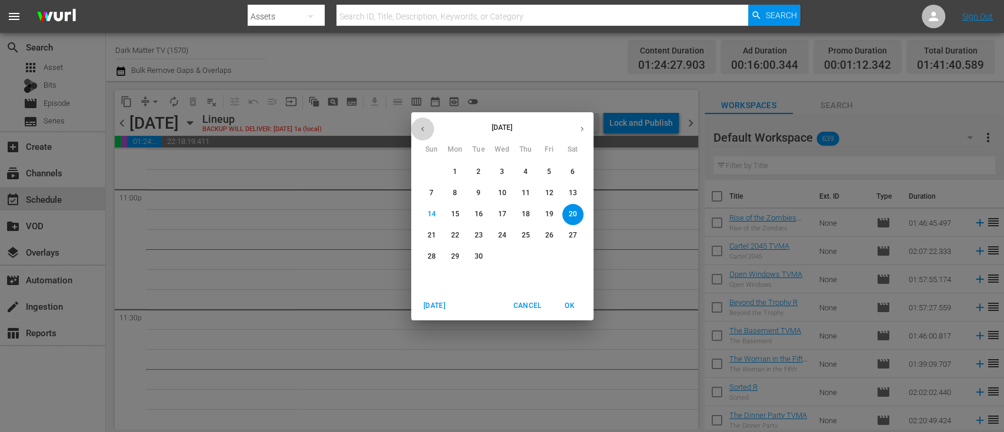
click at [422, 129] on icon "button" at bounding box center [422, 129] width 9 height 9
click at [568, 193] on span "9" at bounding box center [572, 193] width 21 height 10
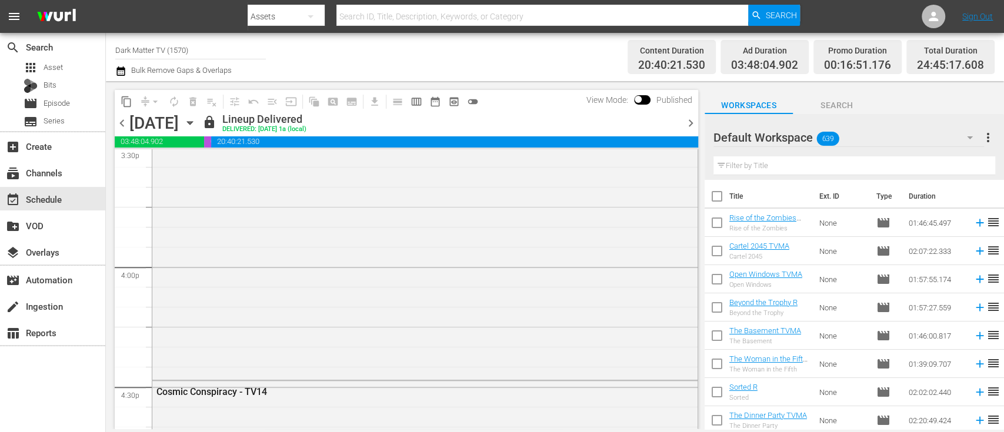
scroll to position [3708, 0]
click at [192, 122] on icon "button" at bounding box center [189, 123] width 5 height 3
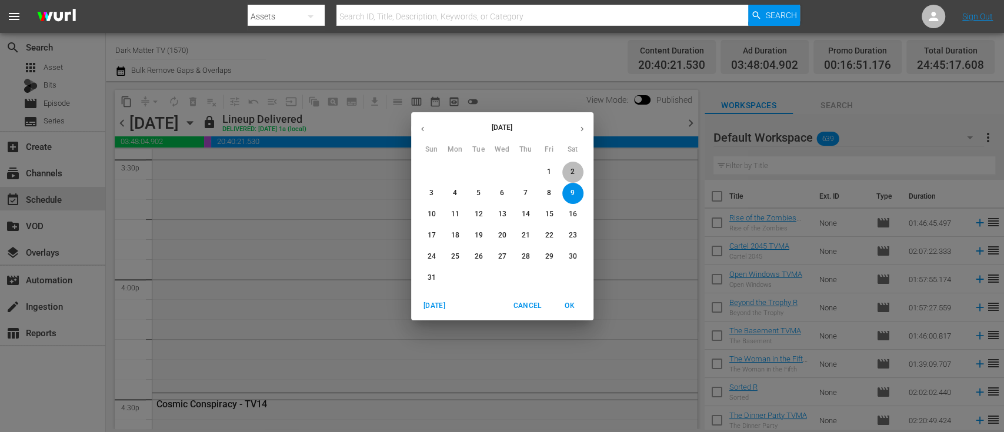
click at [574, 172] on p "2" at bounding box center [572, 172] width 4 height 10
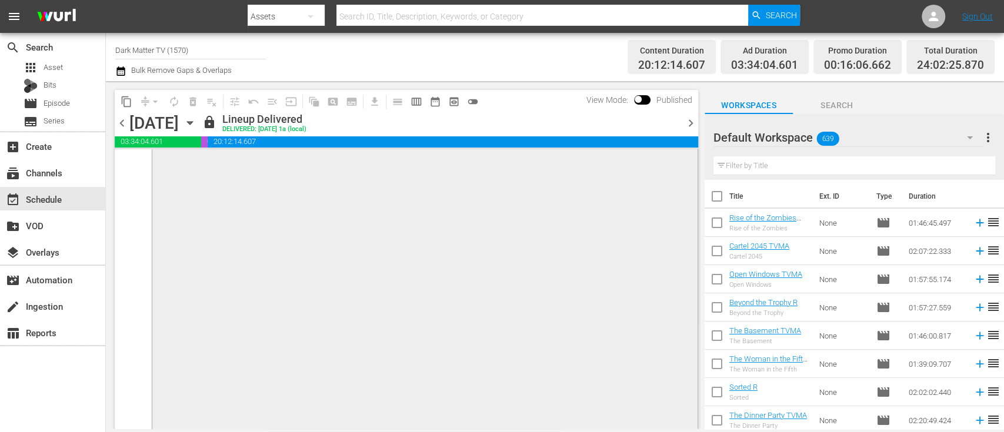
scroll to position [5830, 0]
click at [196, 124] on icon "button" at bounding box center [189, 122] width 13 height 13
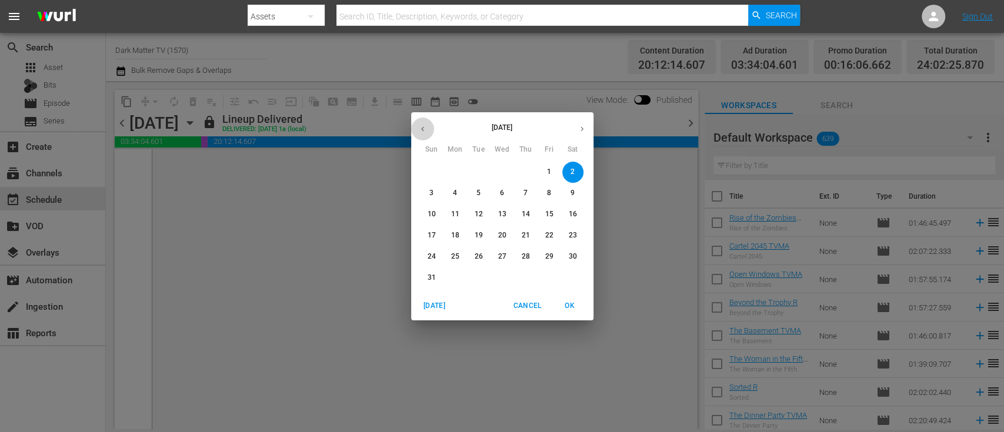
click at [425, 129] on icon "button" at bounding box center [422, 129] width 9 height 9
click at [566, 232] on span "26" at bounding box center [572, 235] width 21 height 10
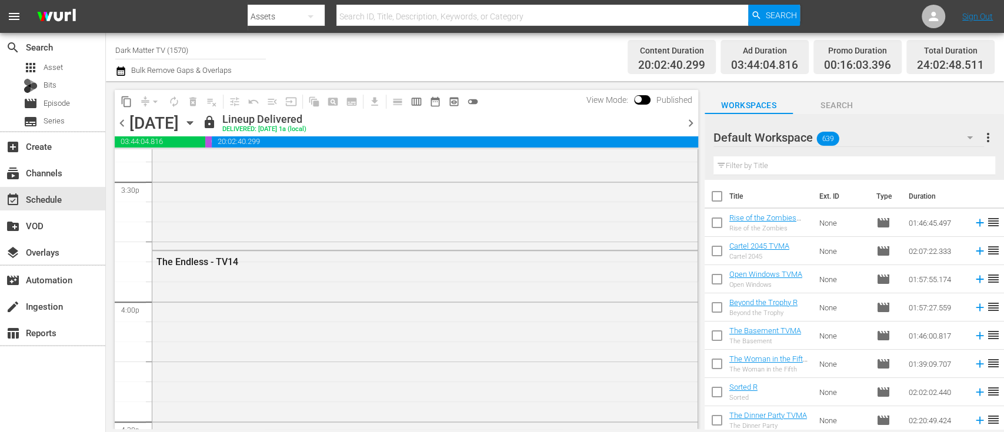
scroll to position [3682, 0]
click at [196, 125] on icon "button" at bounding box center [189, 122] width 13 height 13
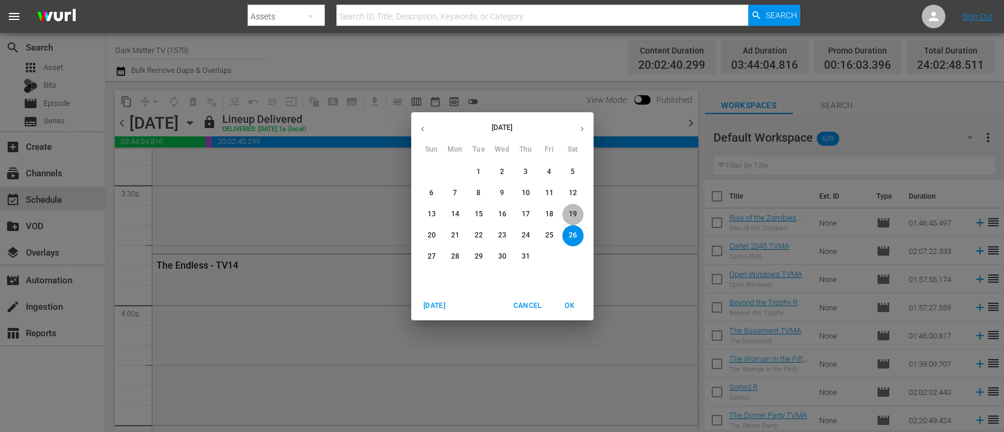
click at [573, 208] on button "19" at bounding box center [572, 214] width 21 height 21
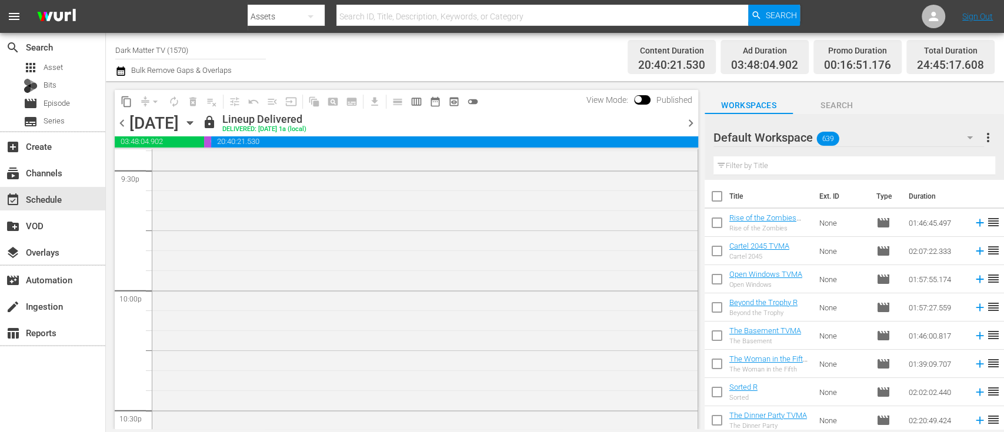
scroll to position [5141, 0]
click at [192, 123] on icon "button" at bounding box center [189, 123] width 5 height 3
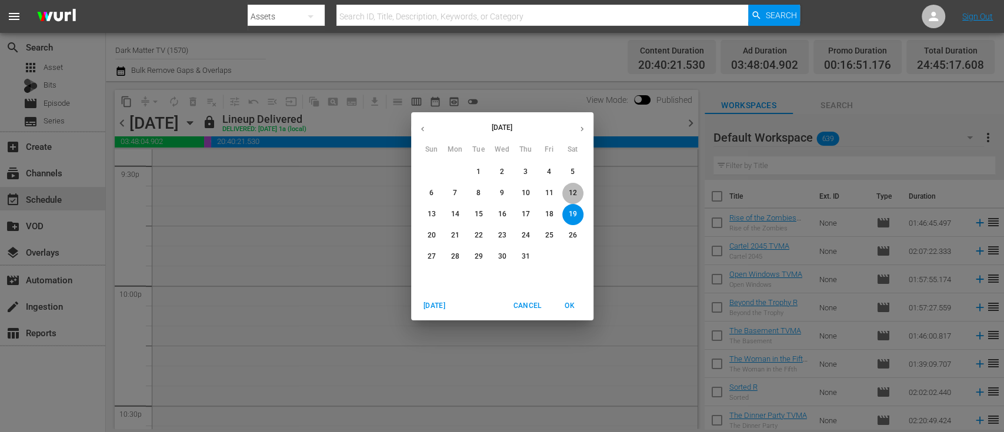
click at [571, 196] on p "12" at bounding box center [572, 193] width 8 height 10
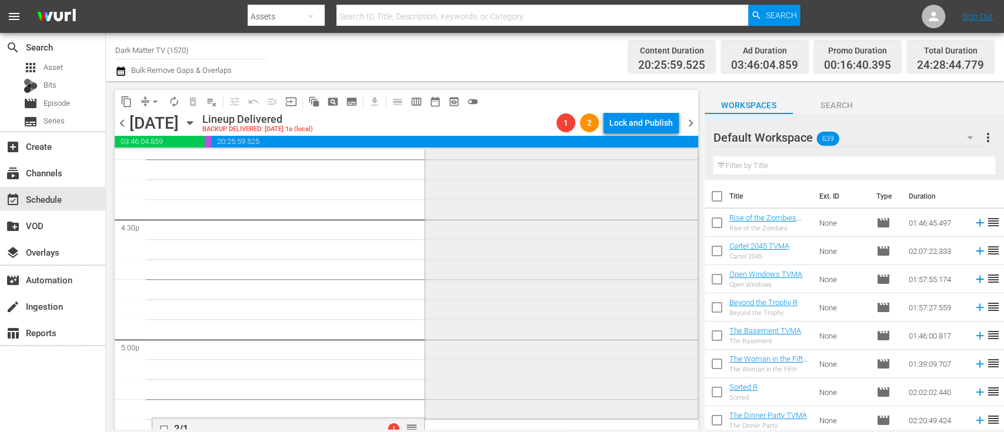
scroll to position [3887, 0]
click at [196, 119] on icon "button" at bounding box center [189, 122] width 13 height 13
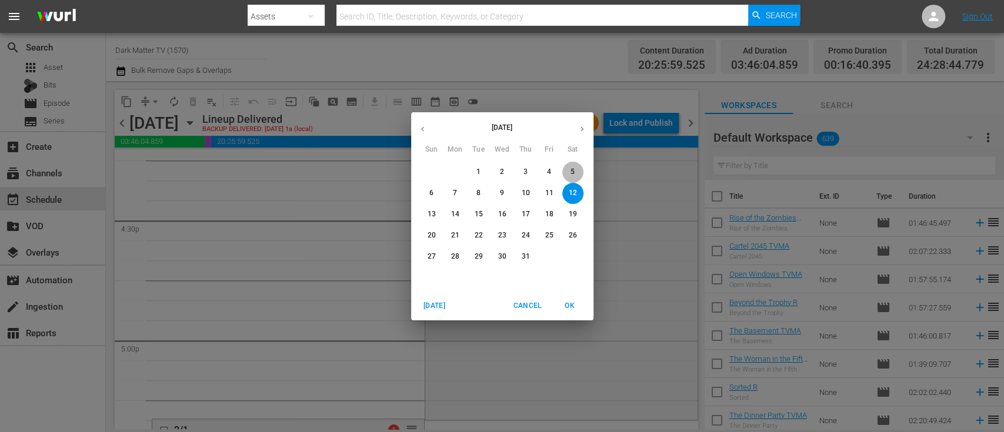
click at [577, 174] on span "5" at bounding box center [572, 172] width 21 height 10
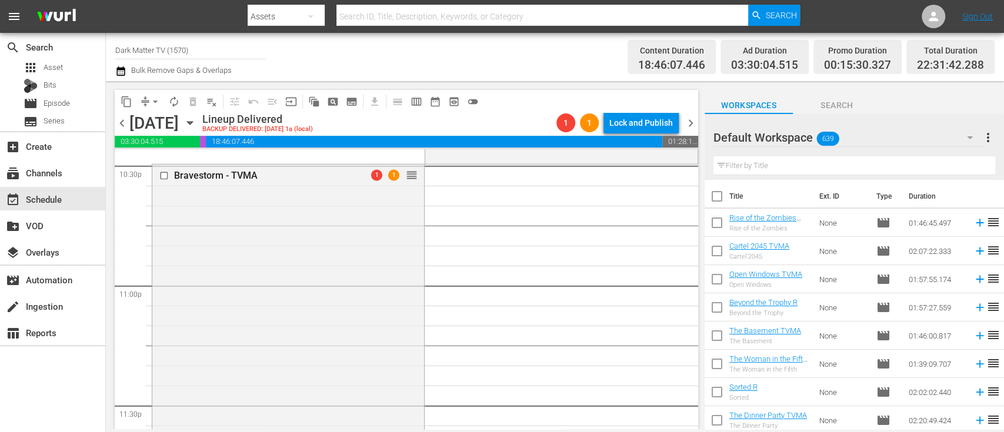
scroll to position [5503, 0]
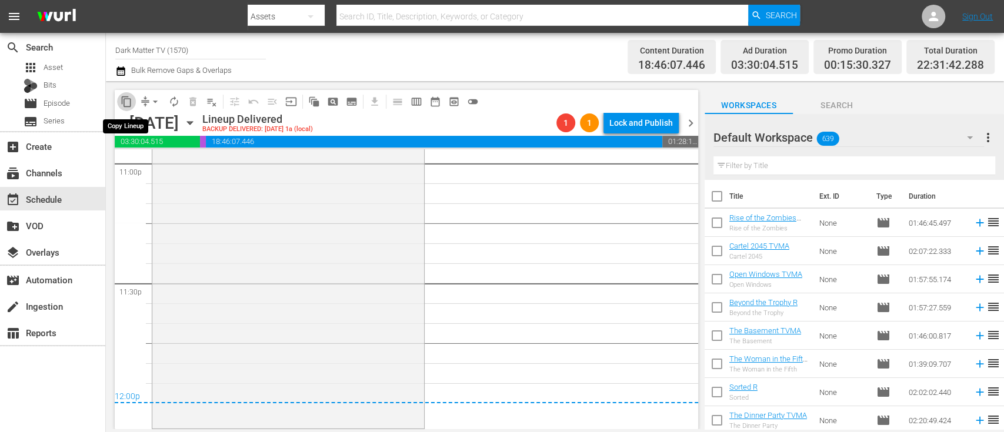
click at [129, 100] on span "content_copy" at bounding box center [127, 102] width 12 height 12
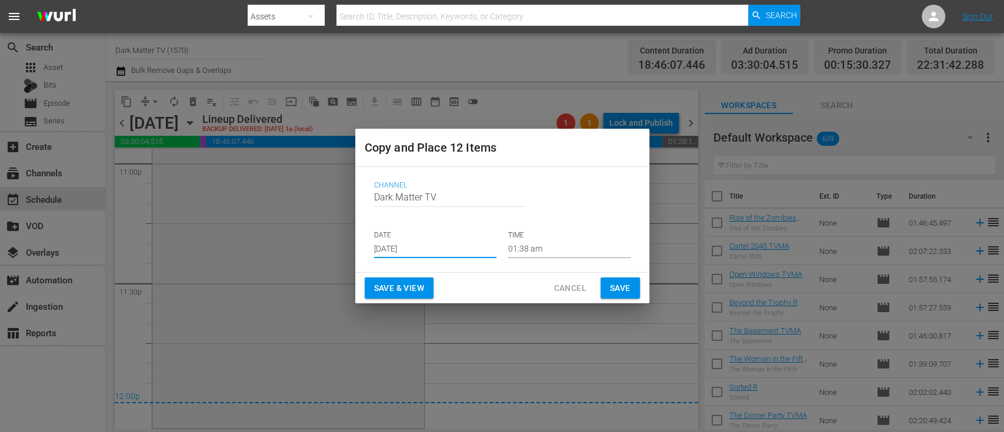
click at [478, 255] on input "Sep 16th 2025" at bounding box center [435, 249] width 122 height 18
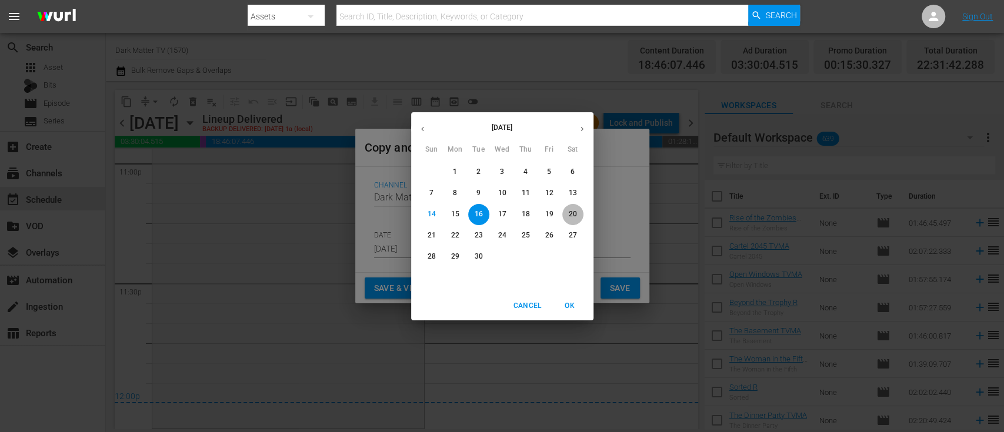
click at [576, 217] on p "20" at bounding box center [572, 214] width 8 height 10
type input "Sep 20th 2025"
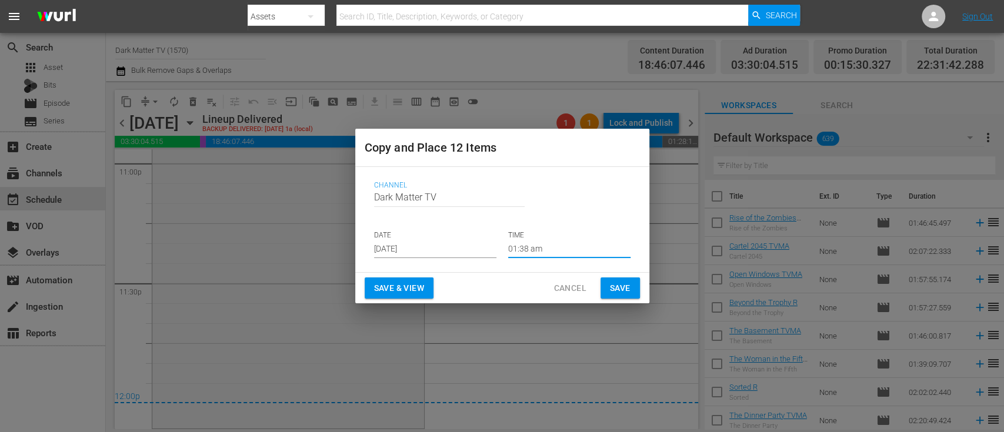
click at [545, 246] on input "01:38 am" at bounding box center [569, 249] width 122 height 18
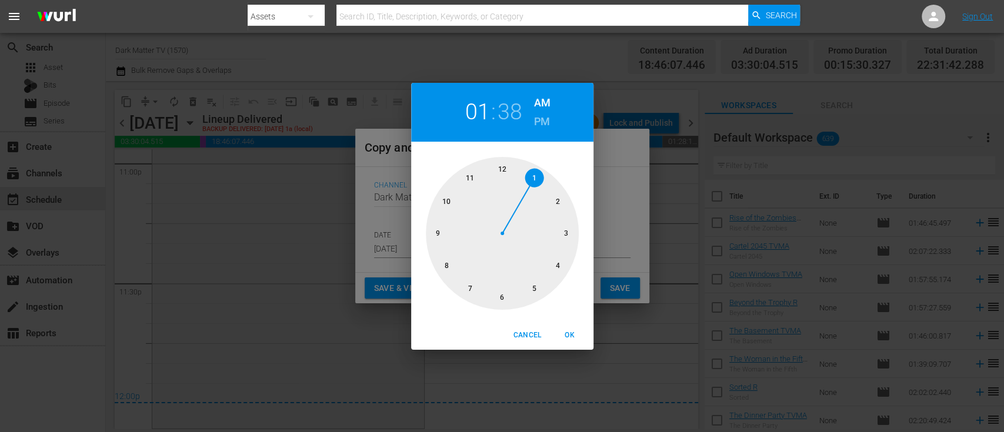
click at [501, 172] on div at bounding box center [502, 233] width 153 height 153
click at [569, 333] on span "OK" at bounding box center [570, 335] width 28 height 12
type input "12:38 am"
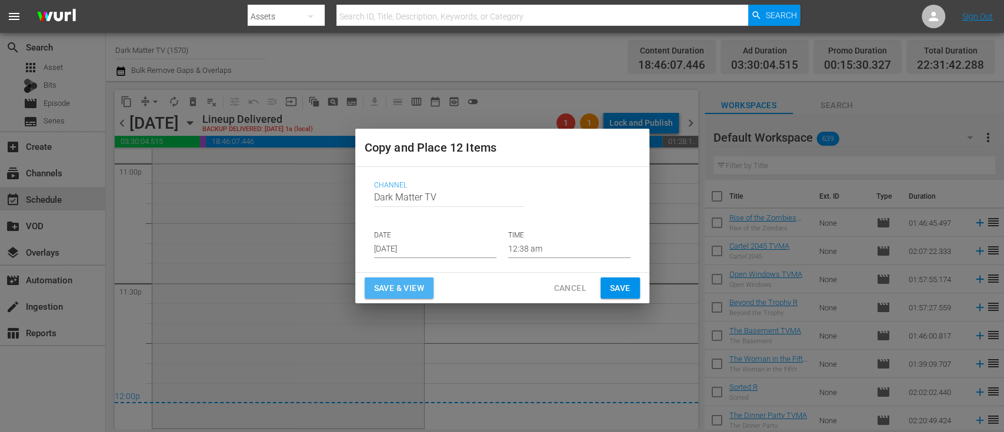
click at [398, 289] on span "Save & View" at bounding box center [399, 288] width 50 height 15
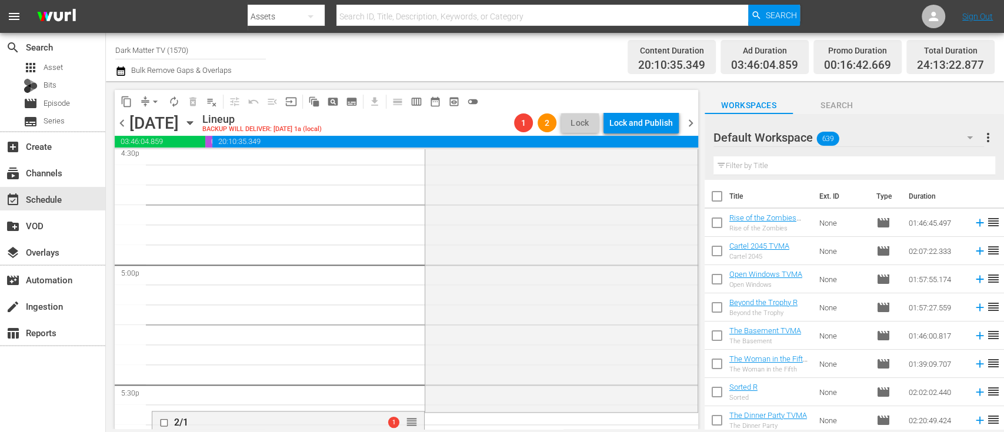
scroll to position [3953, 0]
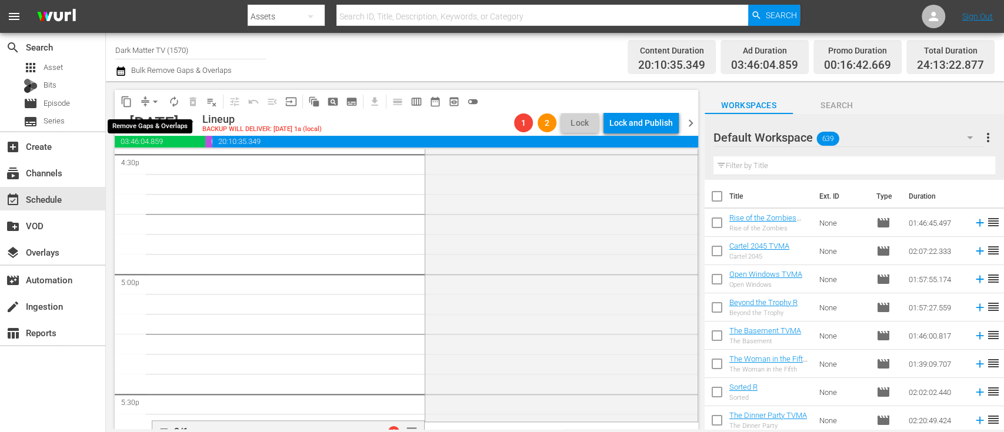
click at [156, 100] on span "arrow_drop_down" at bounding box center [155, 102] width 12 height 12
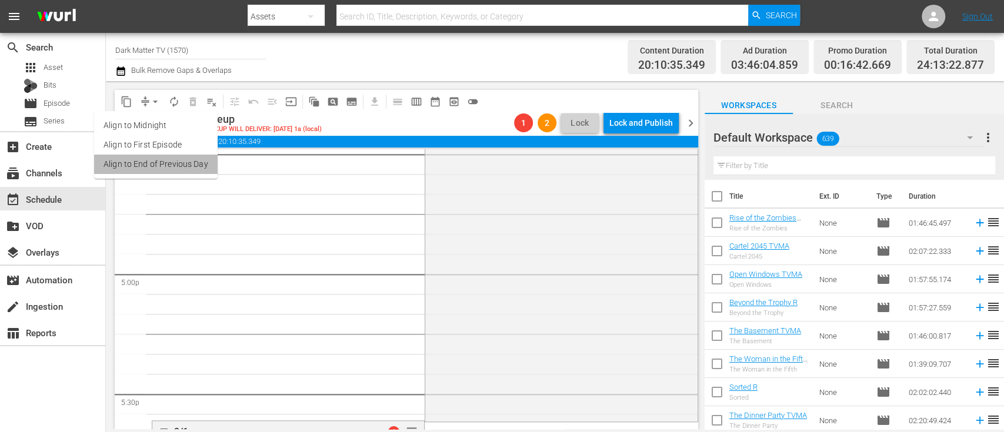
click at [160, 156] on li "Align to End of Previous Day" at bounding box center [155, 164] width 123 height 19
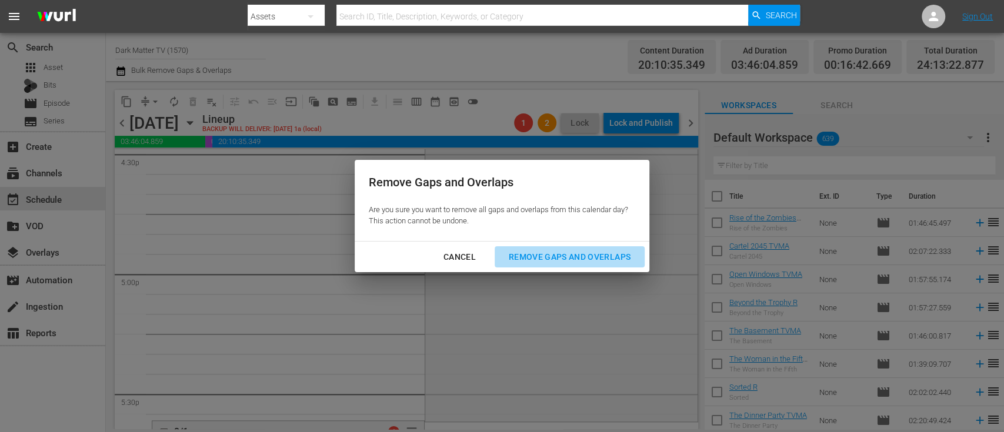
click at [534, 252] on div "Remove Gaps and Overlaps" at bounding box center [569, 257] width 141 height 15
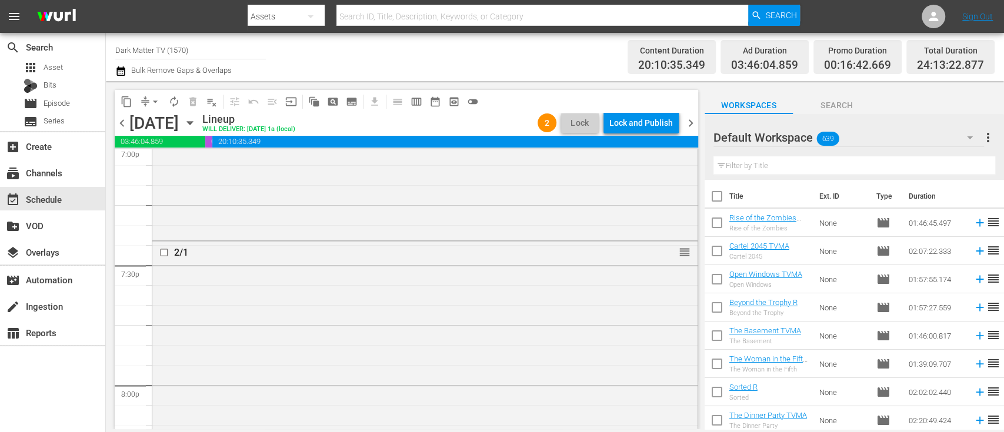
scroll to position [4574, 0]
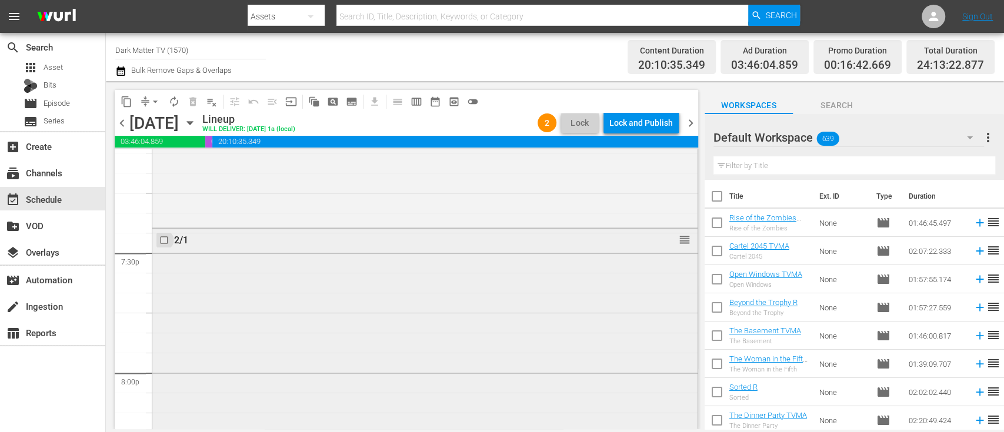
click at [165, 238] on input "checkbox" at bounding box center [165, 240] width 12 height 10
click at [192, 96] on span "delete_forever_outlined" at bounding box center [193, 102] width 12 height 12
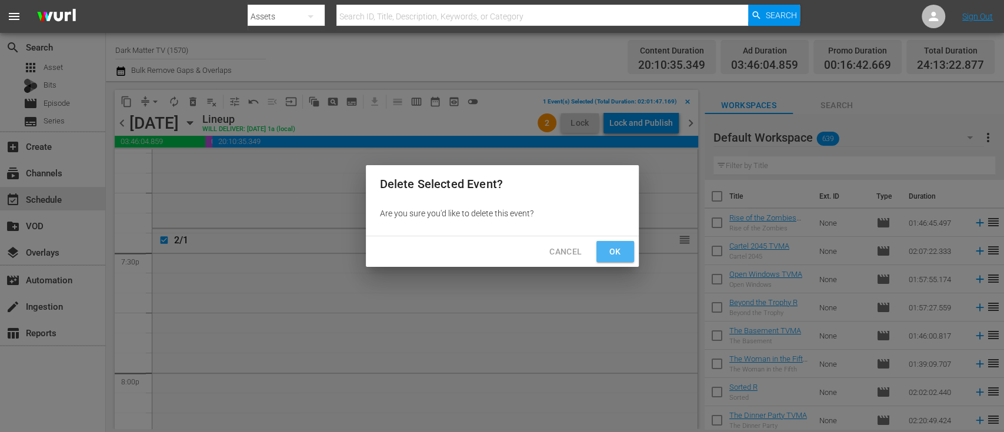
click at [620, 251] on span "Ok" at bounding box center [615, 252] width 19 height 15
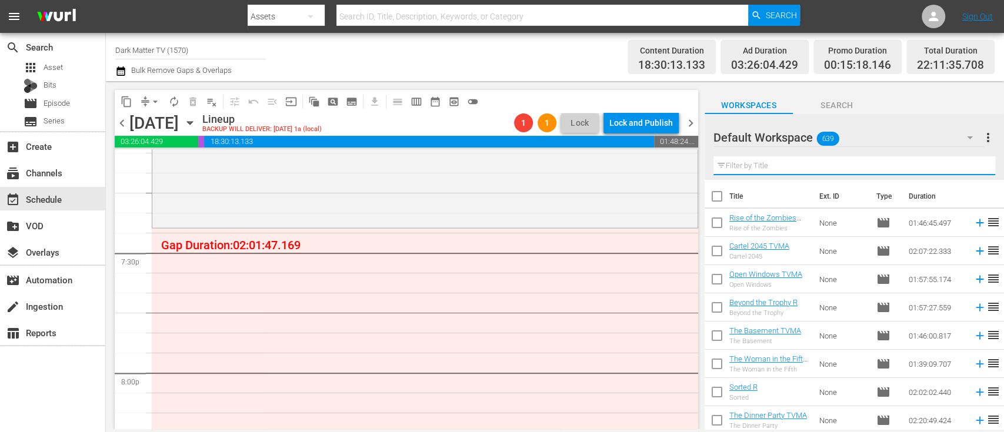
click at [755, 164] on input "text" at bounding box center [854, 165] width 282 height 19
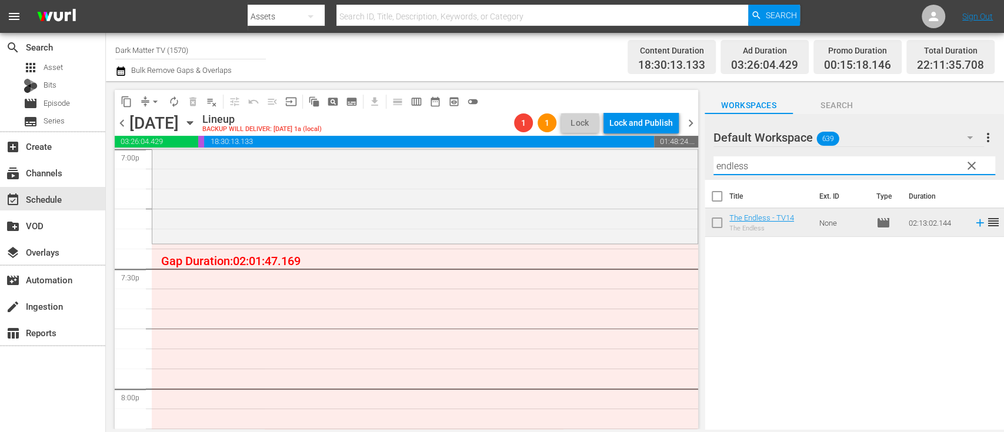
scroll to position [4560, 0]
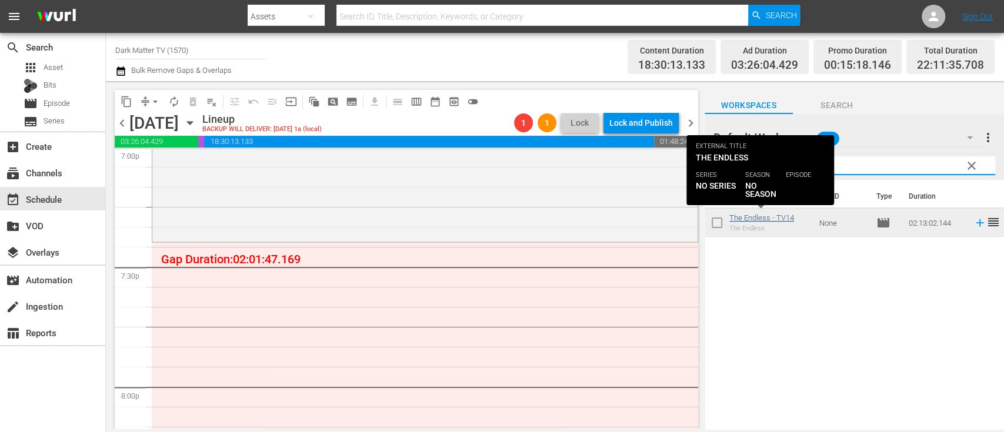
type input "endless"
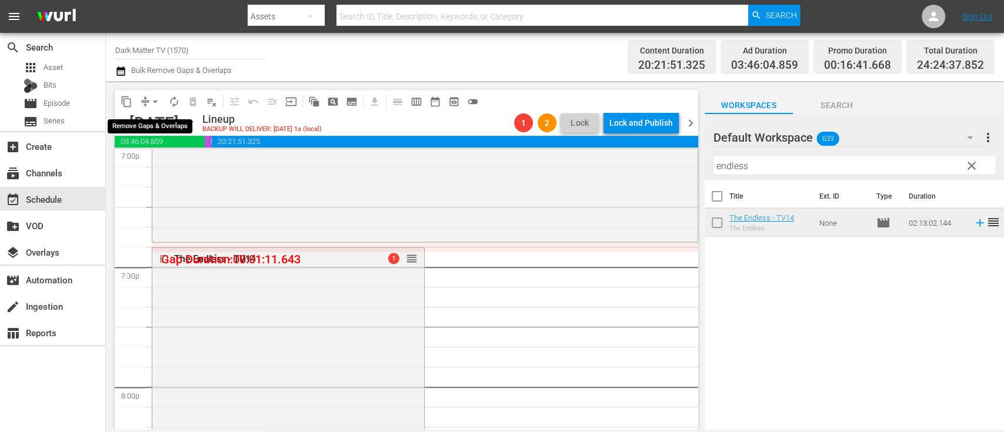
click at [155, 103] on span "arrow_drop_down" at bounding box center [155, 102] width 12 height 12
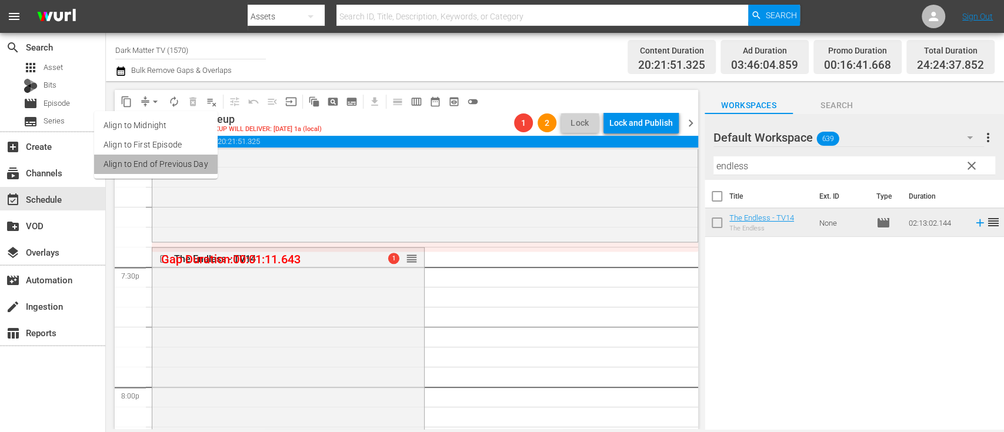
click at [155, 163] on li "Align to End of Previous Day" at bounding box center [155, 164] width 123 height 19
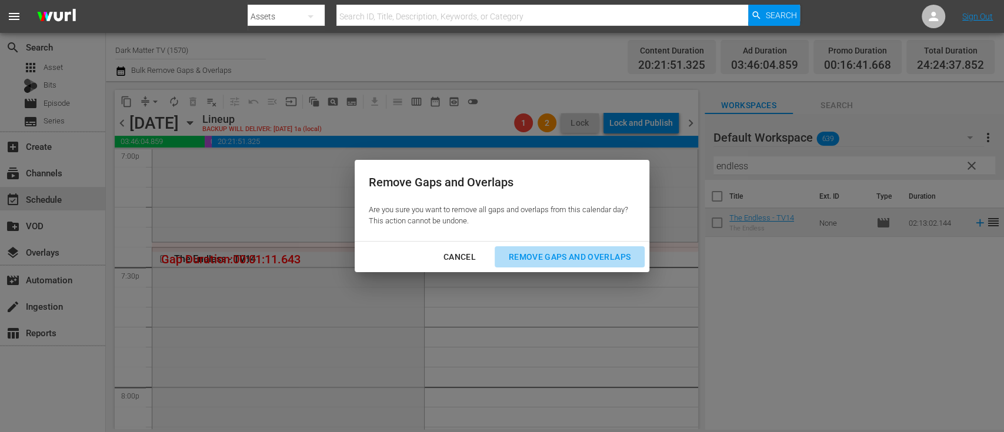
click at [596, 255] on div "Remove Gaps and Overlaps" at bounding box center [569, 257] width 141 height 15
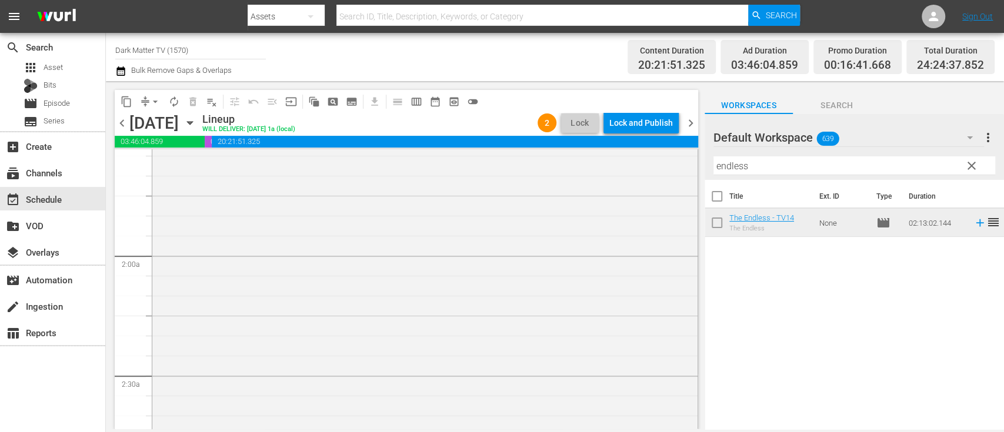
scroll to position [0, 0]
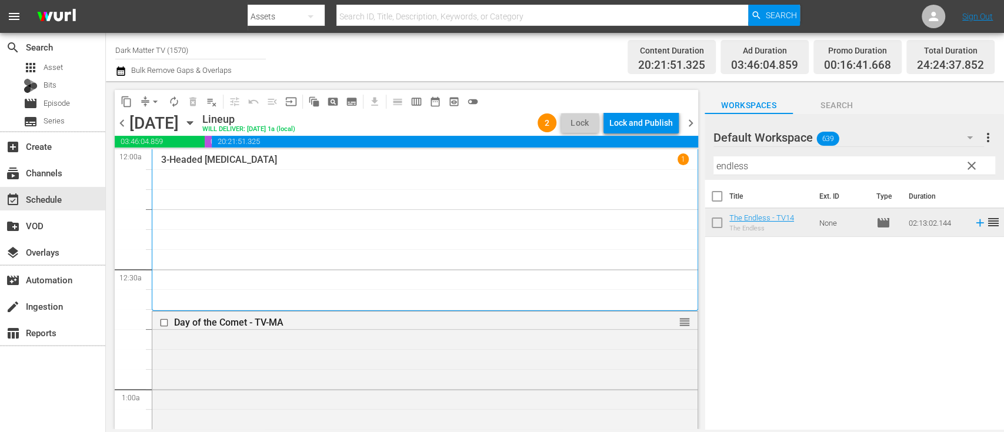
click at [972, 169] on span "clear" at bounding box center [971, 166] width 14 height 14
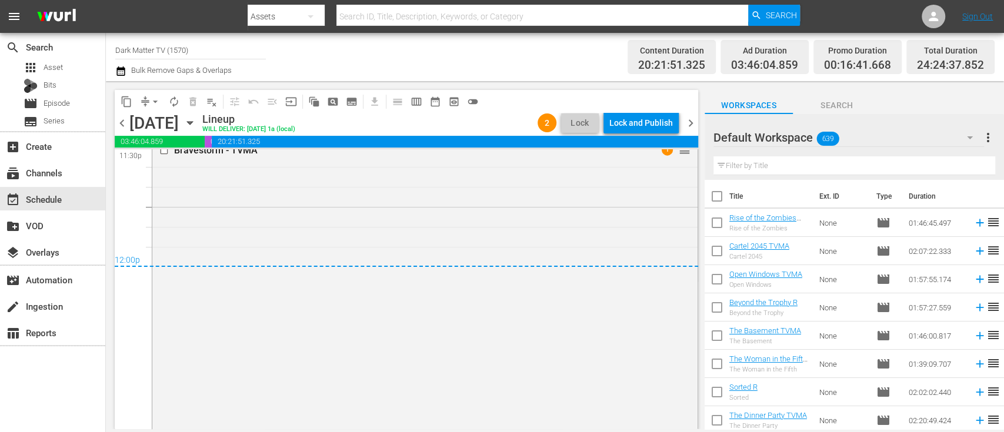
scroll to position [5737, 0]
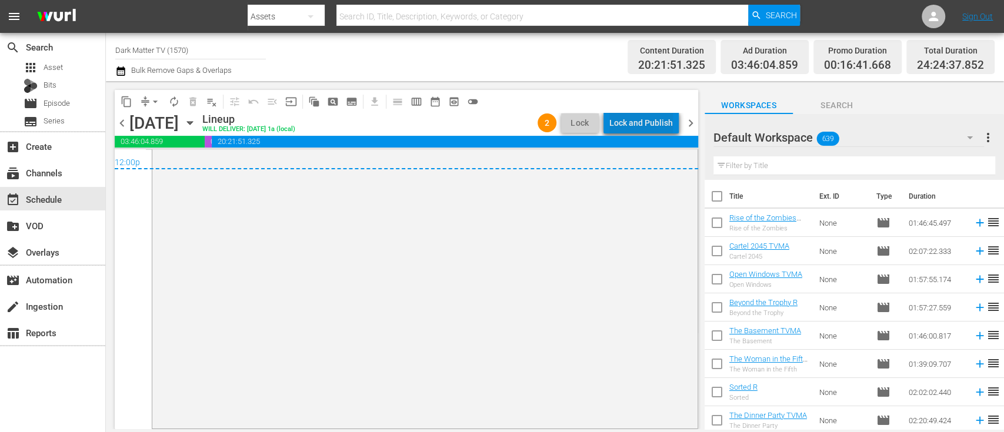
click at [647, 116] on div "Lock and Publish" at bounding box center [640, 122] width 63 height 21
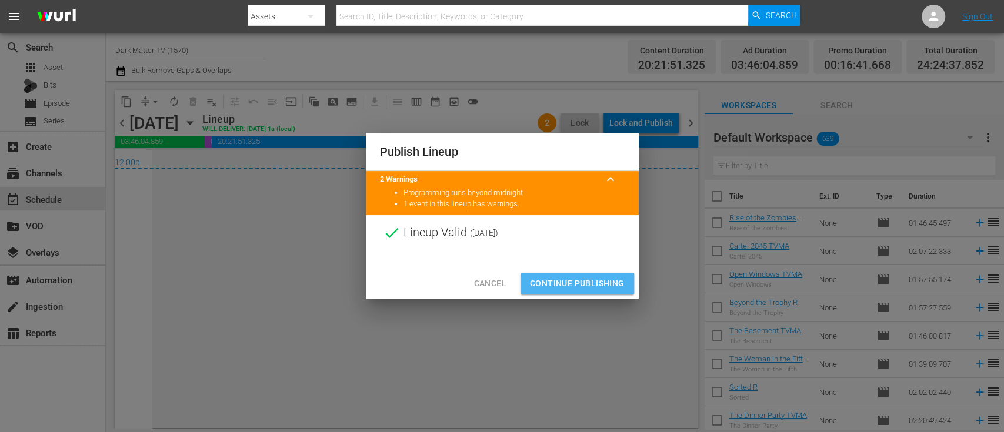
click at [574, 287] on span "Continue Publishing" at bounding box center [577, 283] width 95 height 15
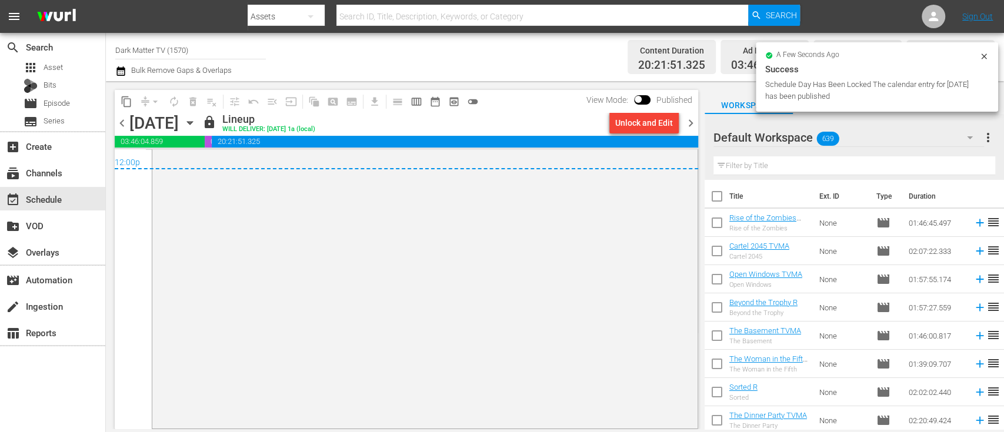
click at [689, 125] on span "chevron_right" at bounding box center [690, 123] width 15 height 15
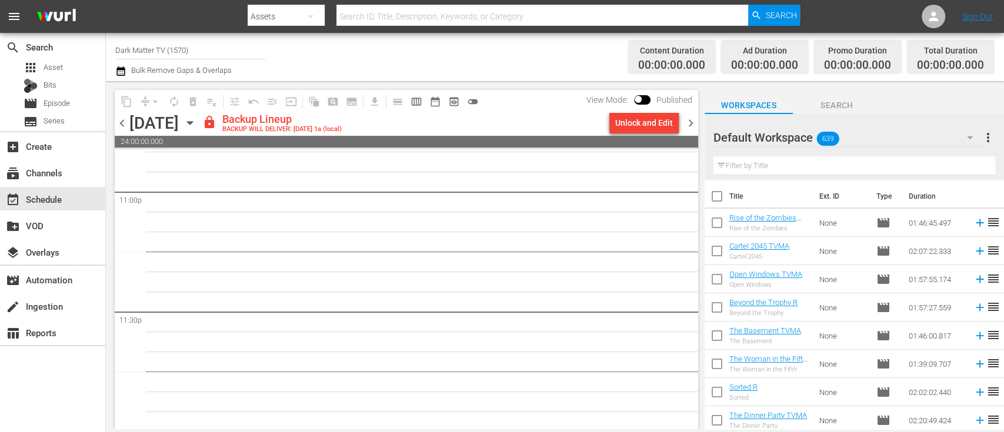
scroll to position [5477, 0]
click at [635, 125] on div "Unlock and Edit" at bounding box center [644, 122] width 58 height 21
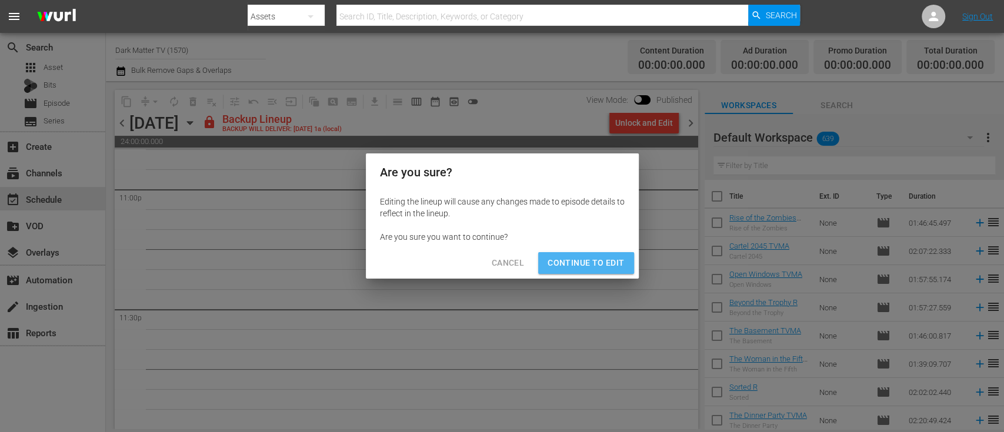
click at [596, 266] on span "Continue to Edit" at bounding box center [585, 263] width 76 height 15
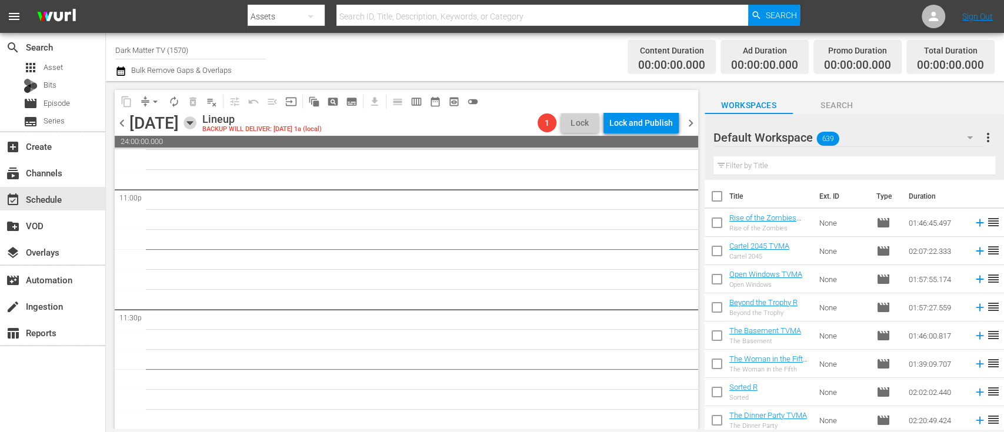
click at [196, 120] on icon "button" at bounding box center [189, 122] width 13 height 13
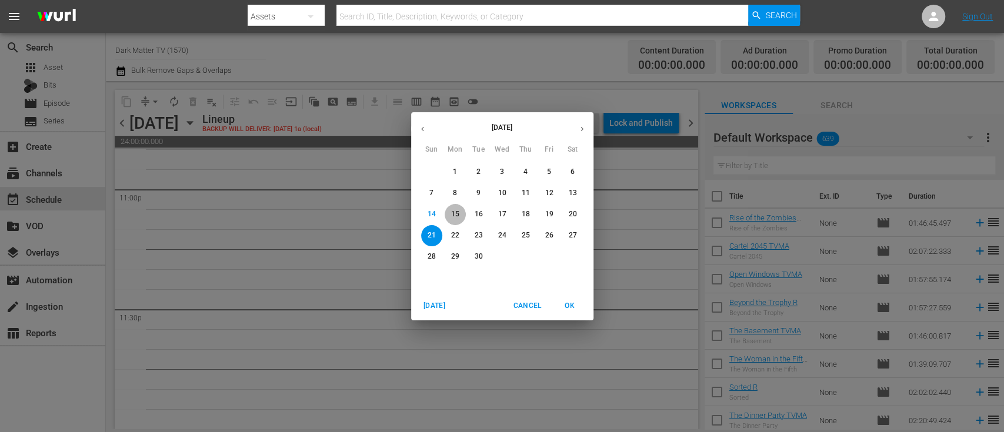
click at [461, 215] on span "15" at bounding box center [454, 214] width 21 height 10
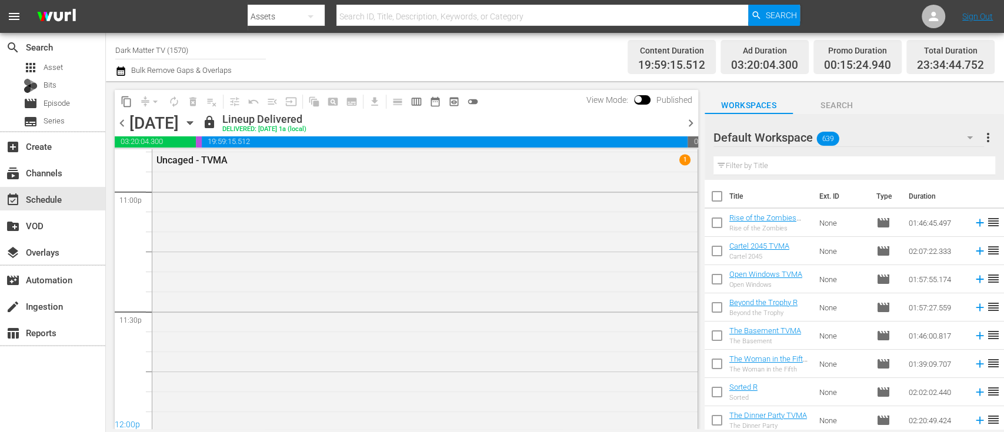
scroll to position [5686, 0]
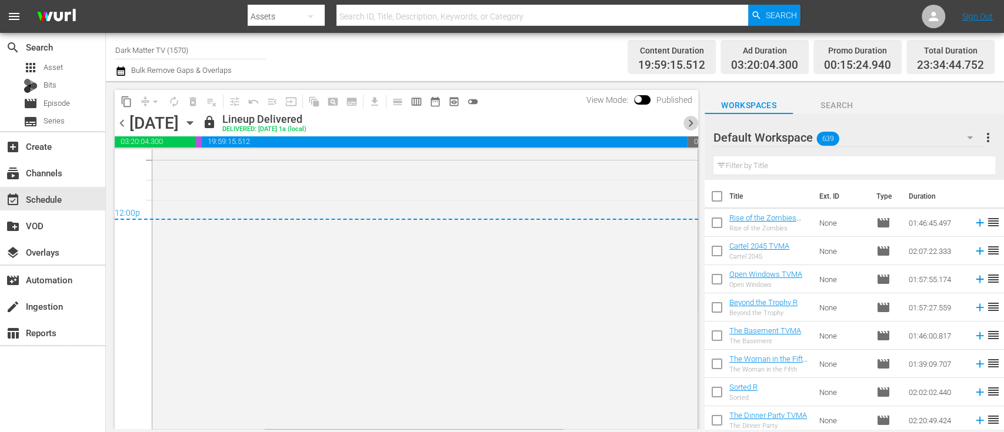
click at [684, 122] on span "chevron_right" at bounding box center [690, 123] width 15 height 15
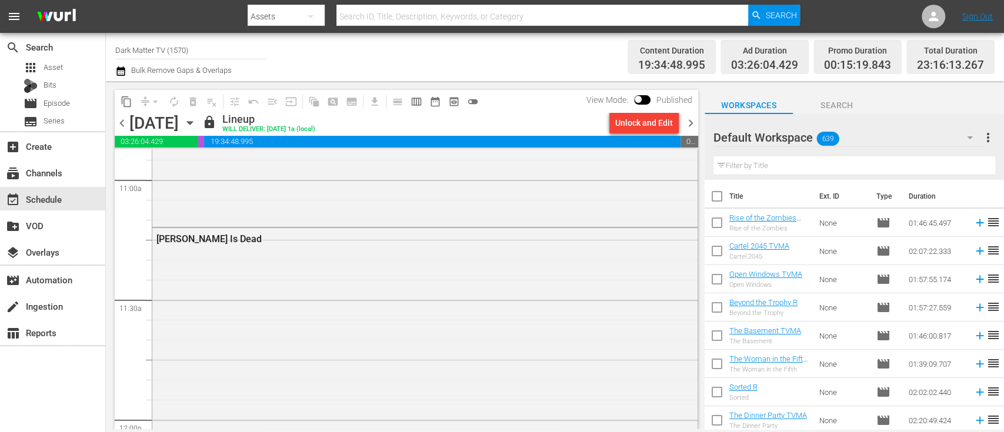
scroll to position [2559, 0]
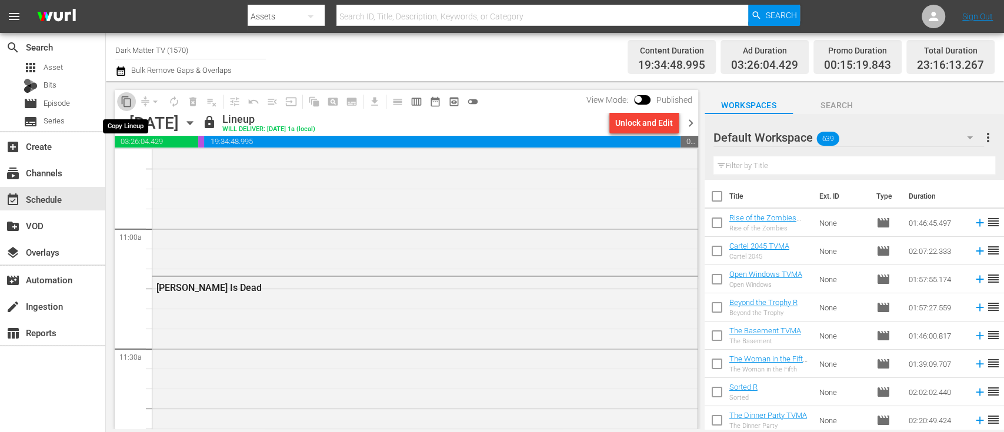
click at [123, 98] on span "content_copy" at bounding box center [127, 102] width 12 height 12
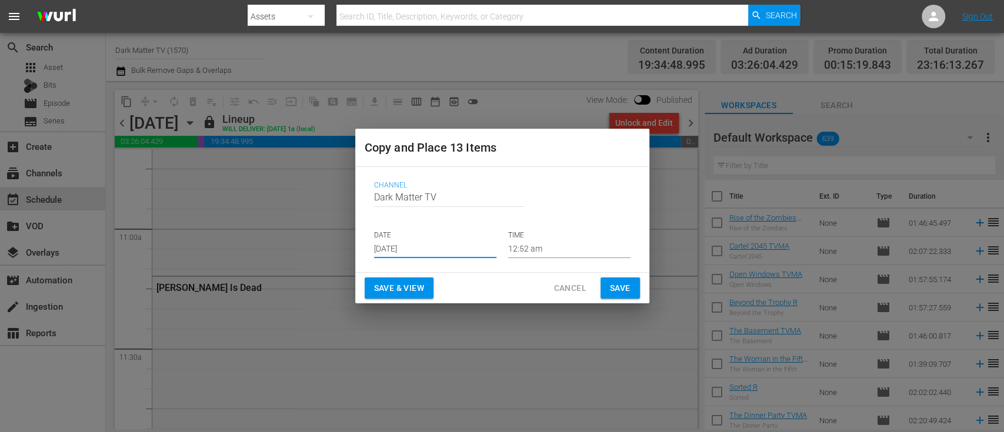
click at [470, 250] on input "Sep 16th 2025" at bounding box center [435, 249] width 122 height 18
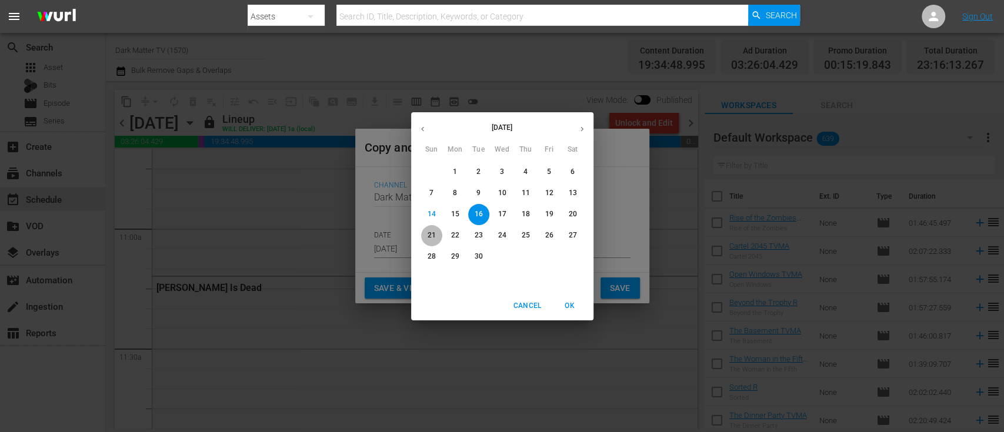
click at [436, 236] on span "21" at bounding box center [431, 235] width 21 height 10
type input "Sep 21st 2025"
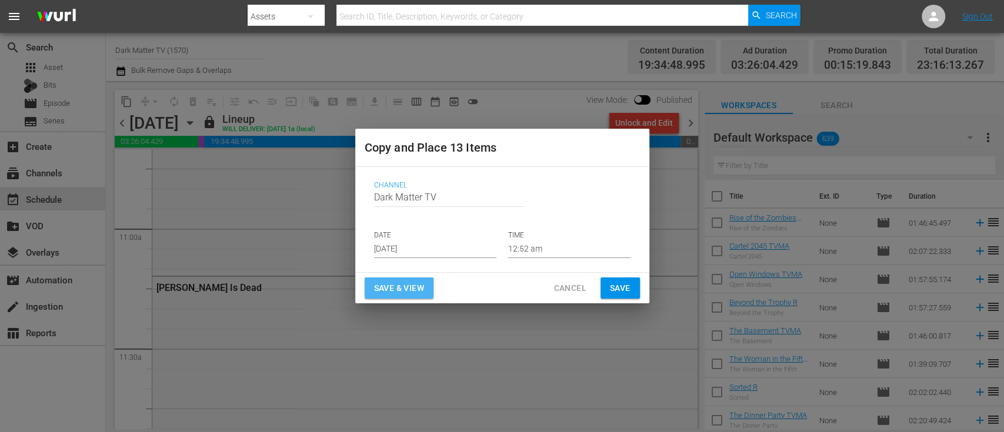
click at [413, 288] on span "Save & View" at bounding box center [399, 288] width 50 height 15
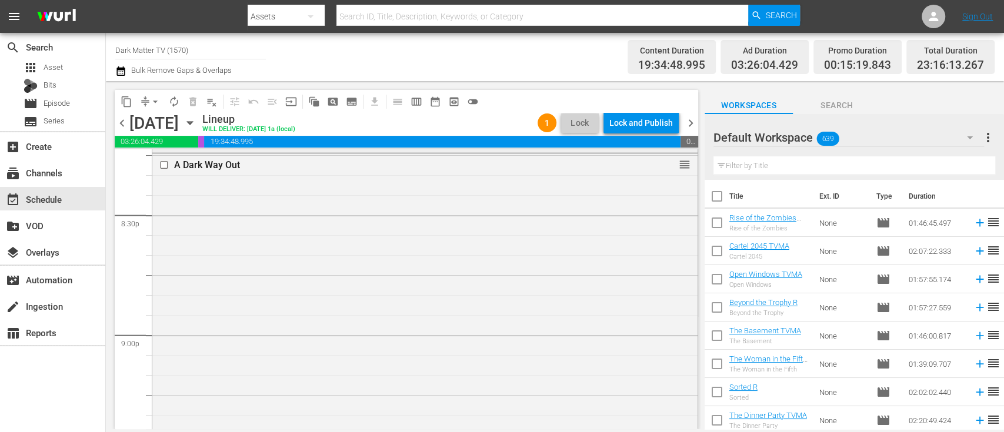
scroll to position [4854, 0]
click at [163, 163] on input "checkbox" at bounding box center [165, 163] width 12 height 10
click at [195, 99] on span "delete_forever_outlined" at bounding box center [193, 102] width 12 height 12
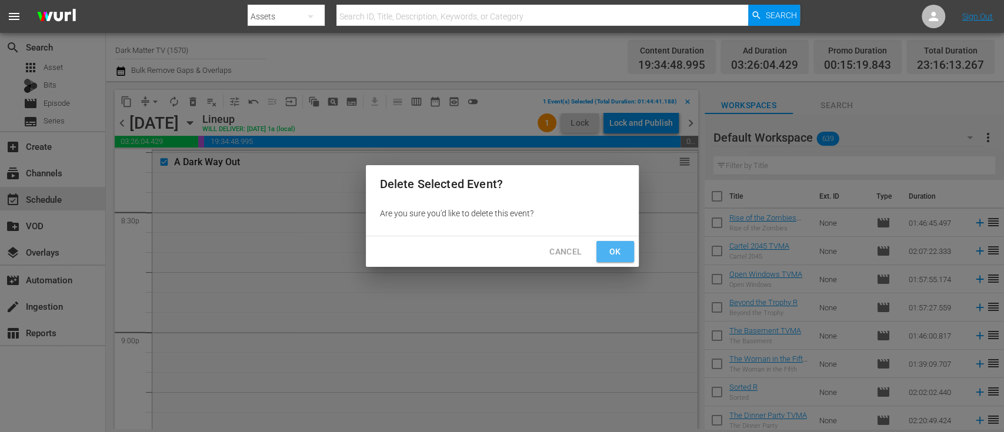
click at [607, 252] on span "Ok" at bounding box center [615, 252] width 19 height 15
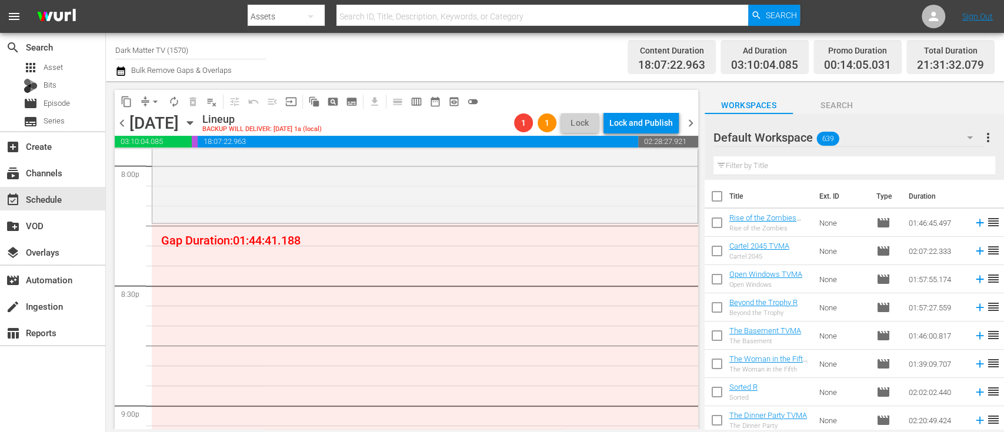
scroll to position [4780, 0]
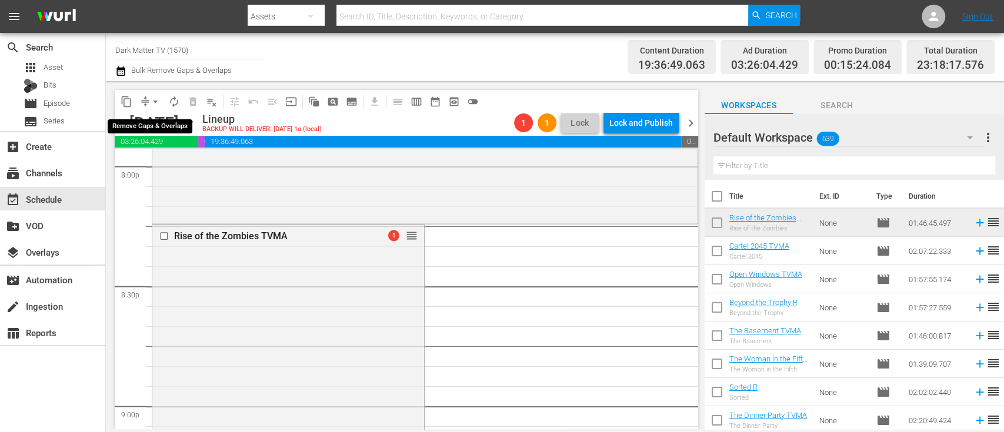
click at [156, 103] on span "arrow_drop_down" at bounding box center [155, 102] width 12 height 12
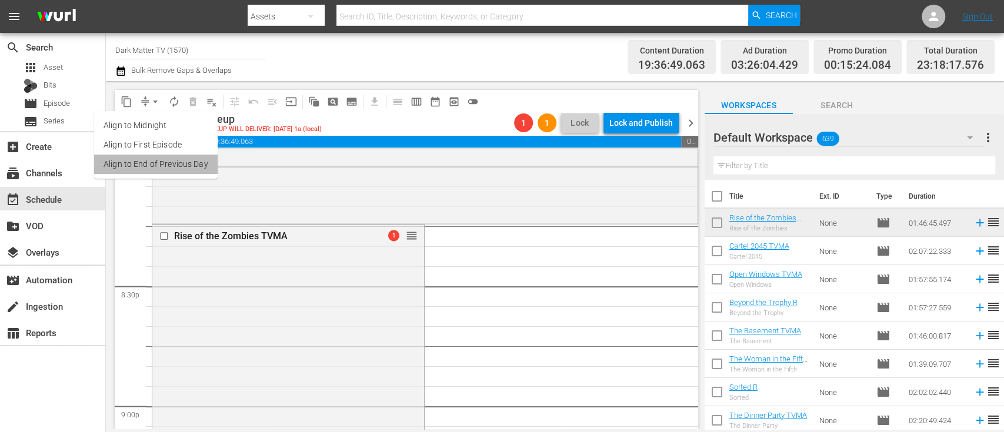
click at [158, 169] on li "Align to End of Previous Day" at bounding box center [155, 164] width 123 height 19
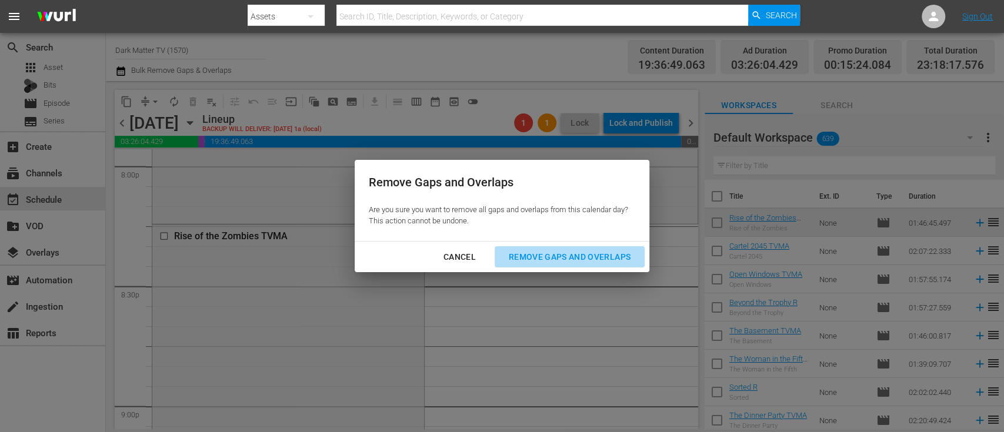
click at [559, 254] on div "Remove Gaps and Overlaps" at bounding box center [569, 257] width 141 height 15
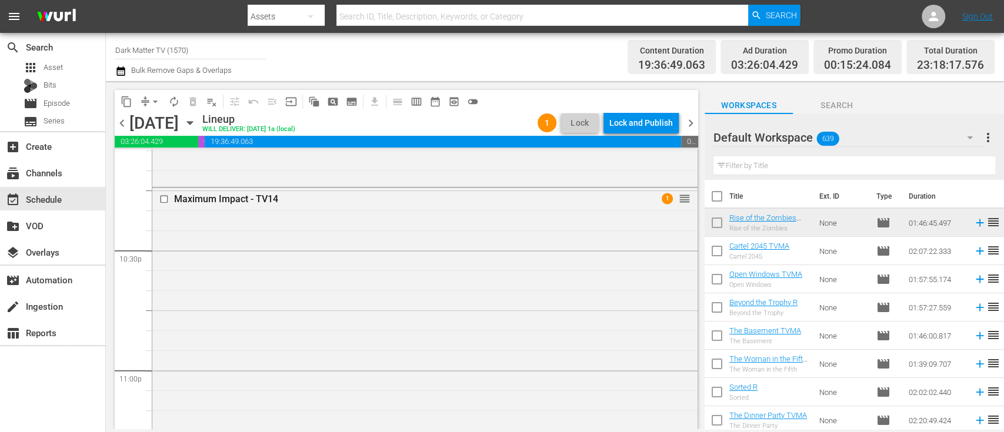
scroll to position [5570, 0]
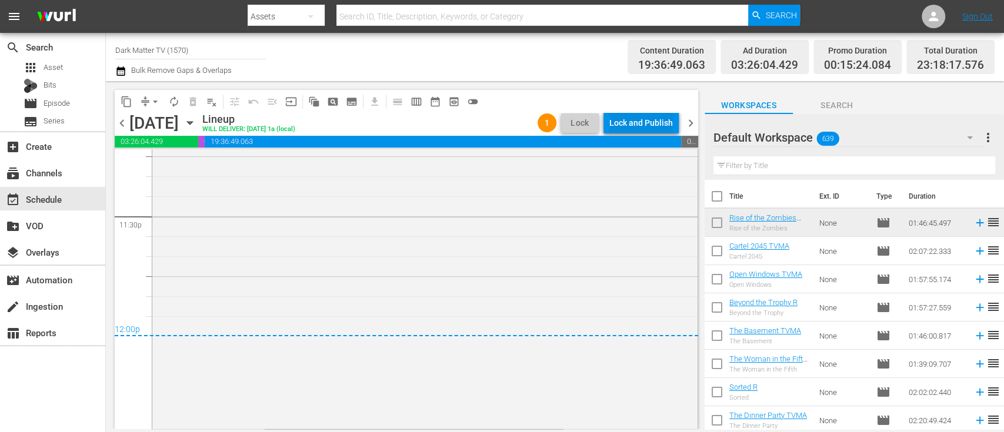
click at [640, 120] on div "Lock and Publish" at bounding box center [640, 122] width 63 height 21
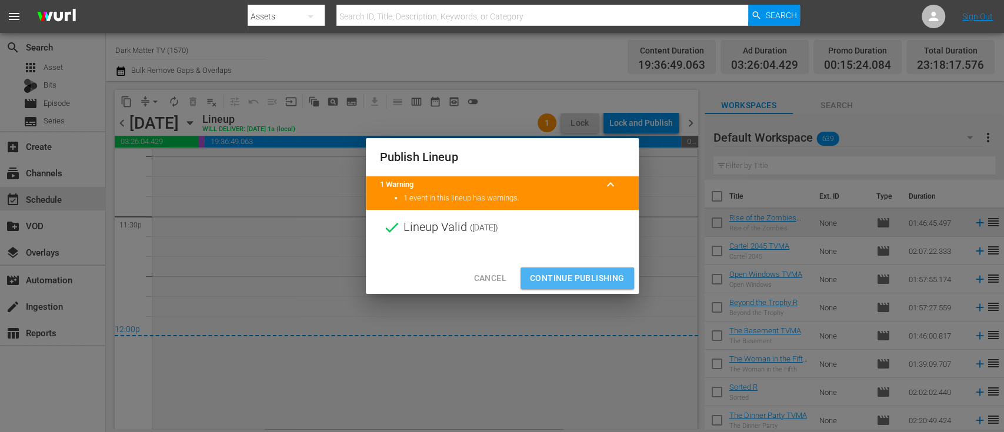
click at [587, 271] on span "Continue Publishing" at bounding box center [577, 278] width 95 height 15
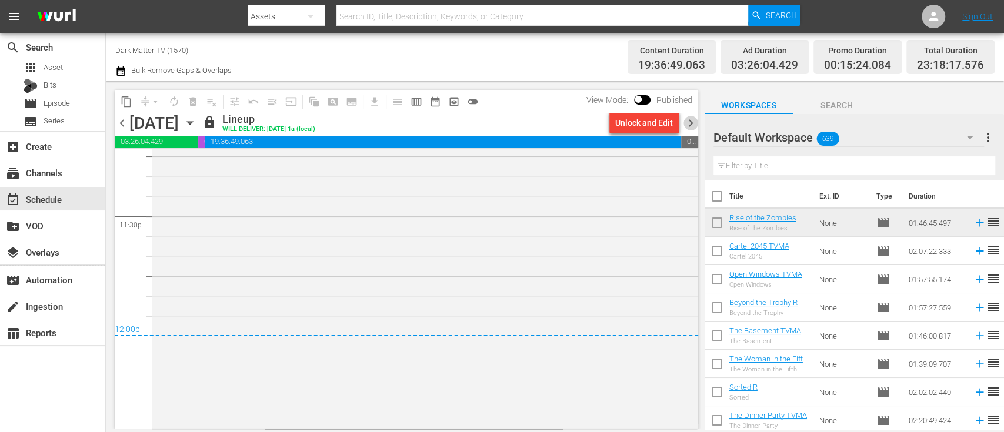
click at [693, 120] on span "chevron_right" at bounding box center [690, 123] width 15 height 15
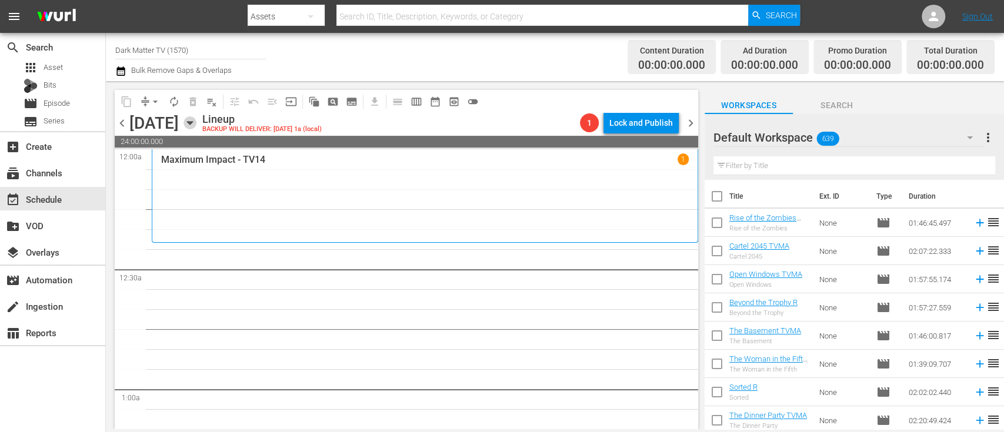
click at [196, 123] on icon "button" at bounding box center [189, 122] width 13 height 13
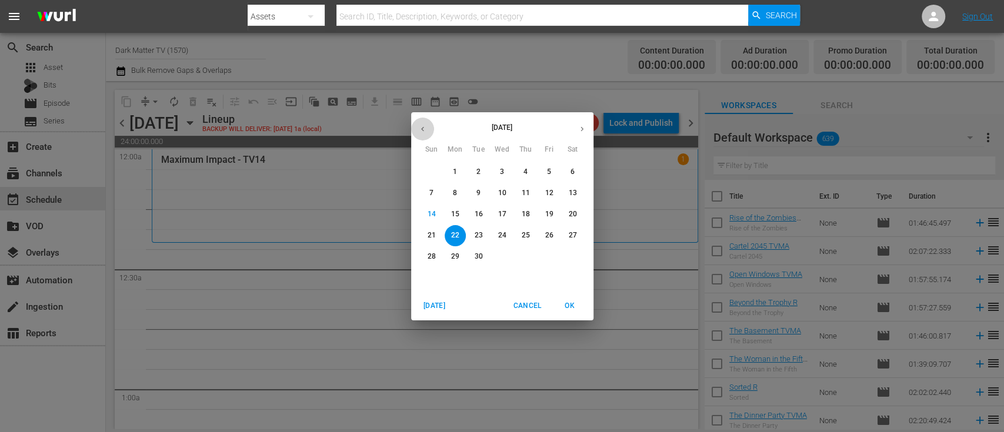
click at [424, 129] on icon "button" at bounding box center [422, 129] width 9 height 9
click at [456, 236] on p "18" at bounding box center [454, 235] width 8 height 10
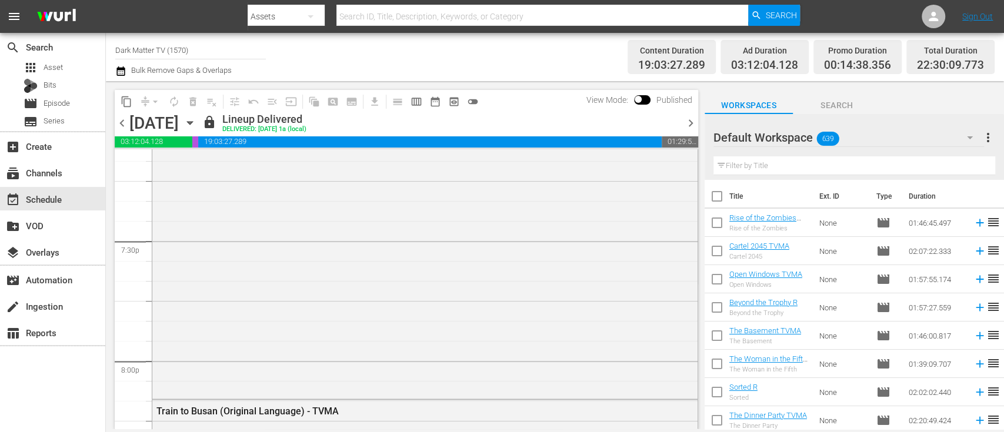
scroll to position [4647, 0]
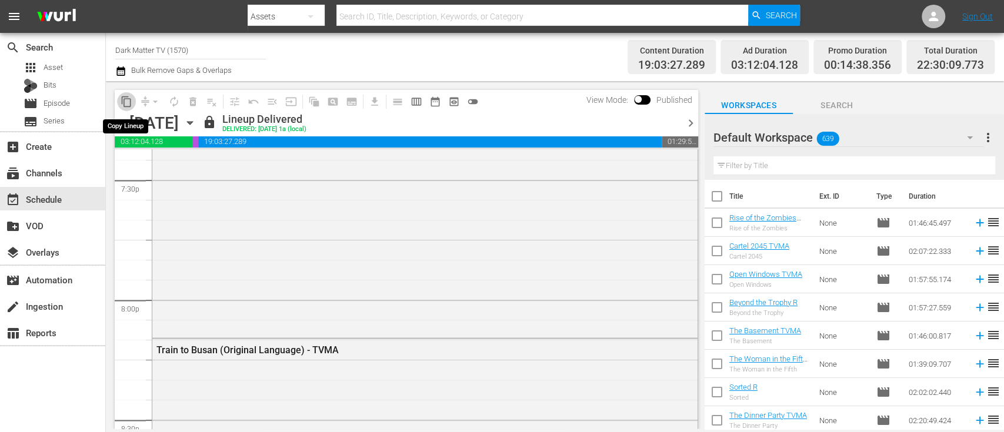
click at [126, 103] on span "content_copy" at bounding box center [127, 102] width 12 height 12
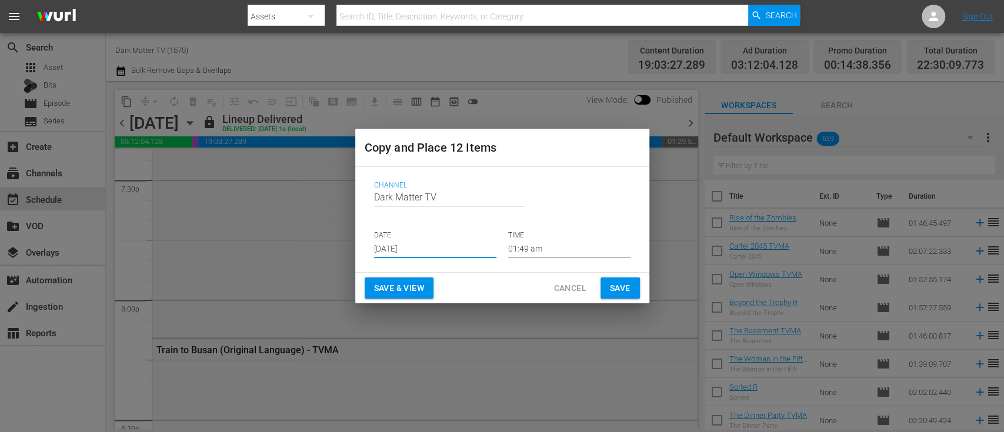
click at [425, 248] on input "Sep 16th 2025" at bounding box center [435, 249] width 122 height 18
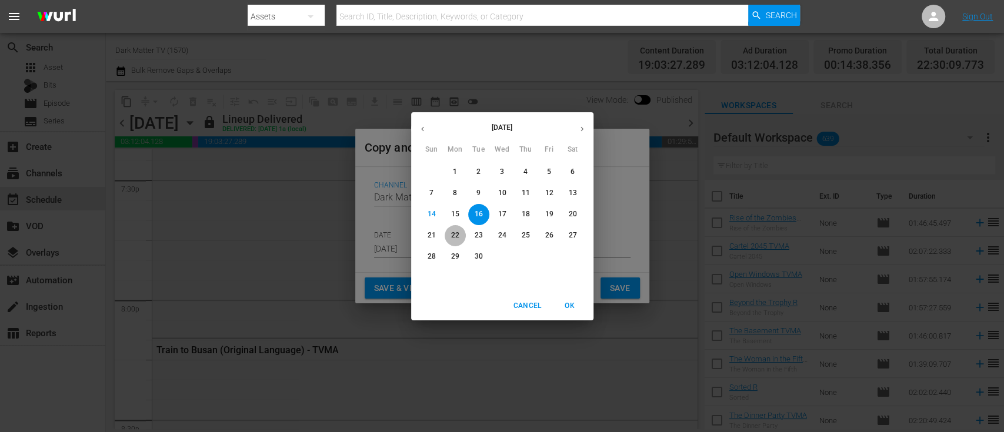
click at [456, 233] on p "22" at bounding box center [454, 235] width 8 height 10
type input "Sep 22nd 2025"
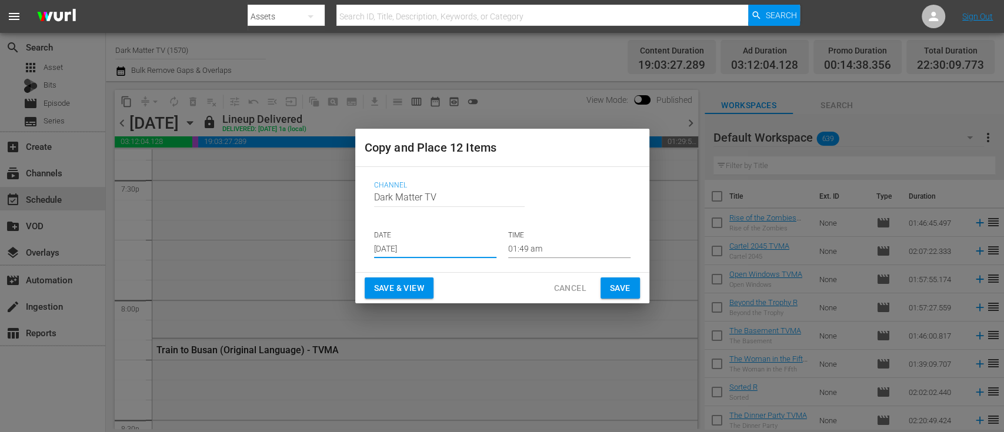
click at [516, 251] on input "01:49 am" at bounding box center [569, 249] width 122 height 18
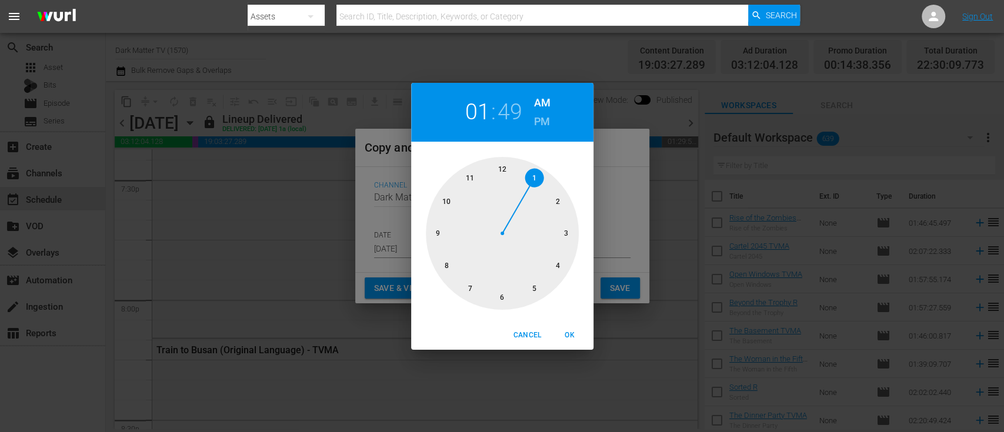
click at [510, 167] on div at bounding box center [502, 233] width 153 height 153
click at [571, 333] on span "OK" at bounding box center [570, 335] width 28 height 12
type input "12:49 am"
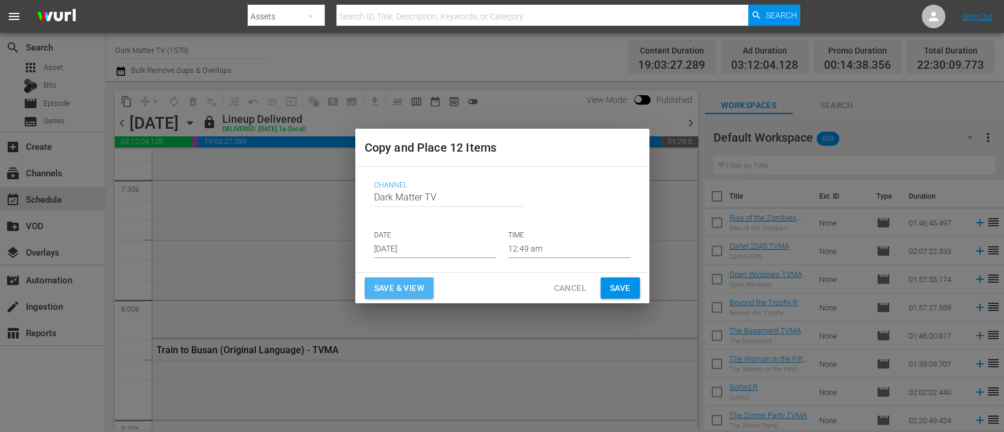
click at [406, 285] on span "Save & View" at bounding box center [399, 288] width 50 height 15
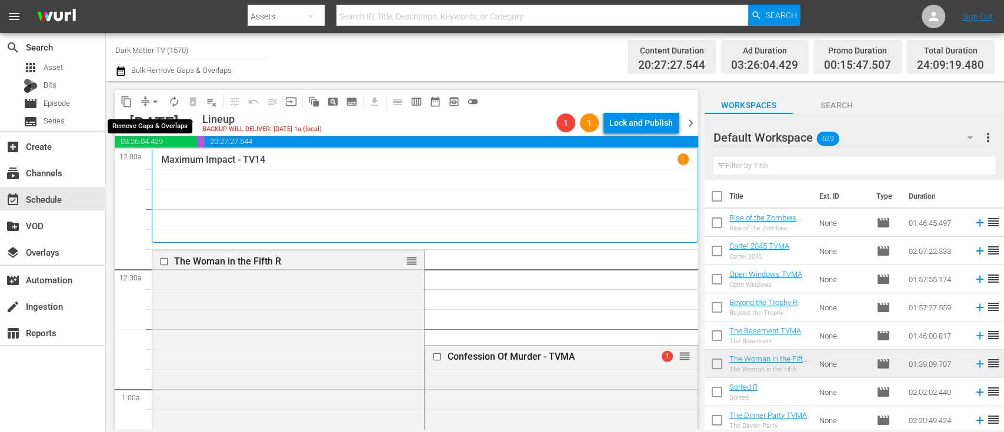
click at [155, 101] on span "arrow_drop_down" at bounding box center [155, 102] width 12 height 12
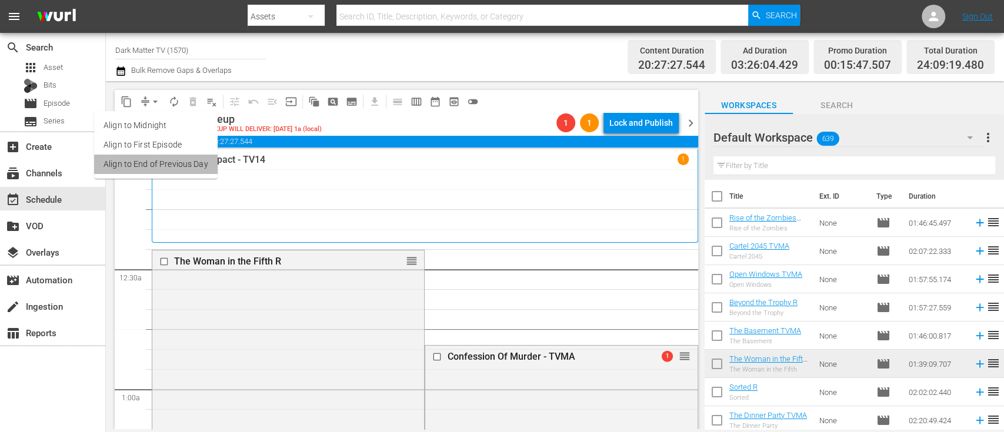
click at [169, 166] on li "Align to End of Previous Day" at bounding box center [155, 164] width 123 height 19
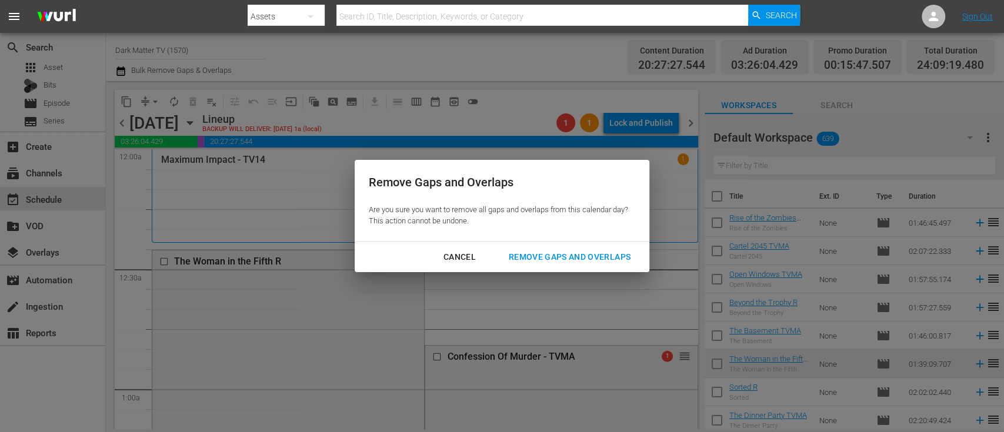
click at [577, 258] on div "Remove Gaps and Overlaps" at bounding box center [569, 257] width 141 height 15
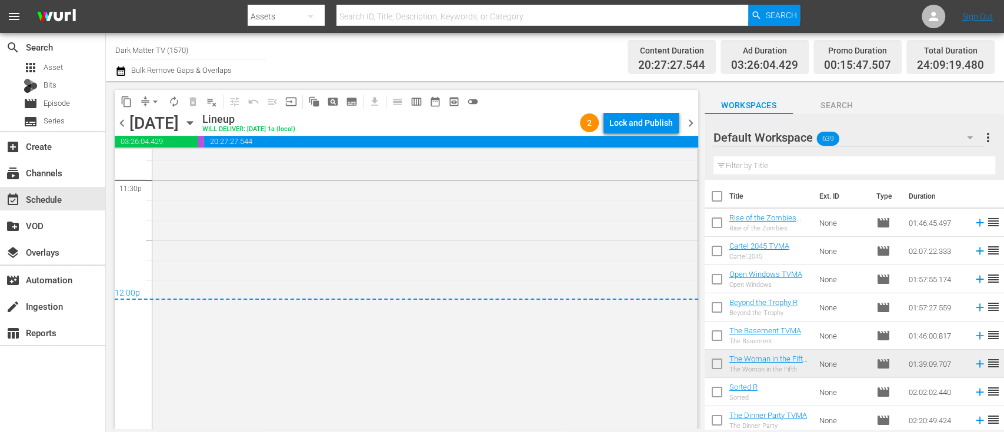
scroll to position [5607, 0]
click at [692, 119] on span "chevron_right" at bounding box center [690, 123] width 15 height 15
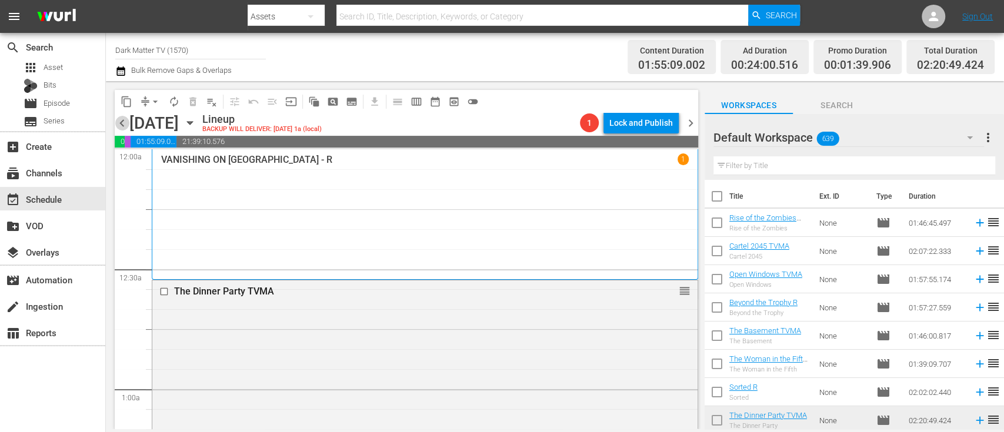
click at [122, 121] on span "chevron_left" at bounding box center [122, 123] width 15 height 15
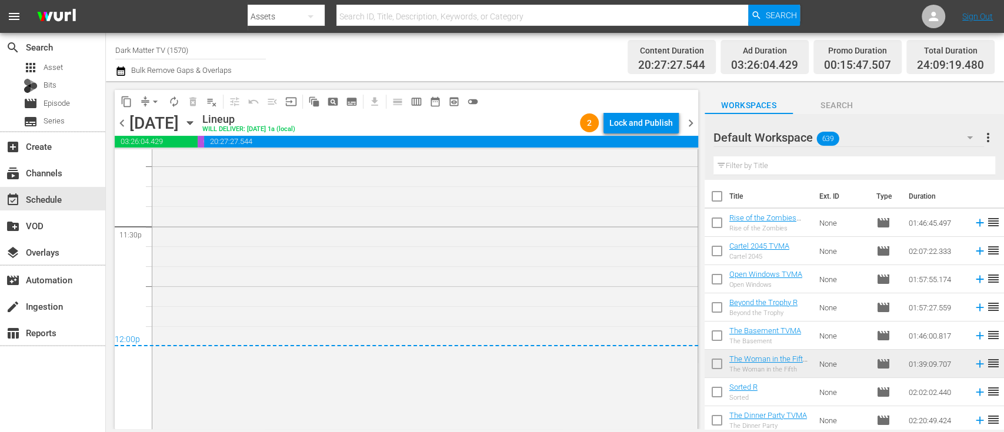
scroll to position [5607, 0]
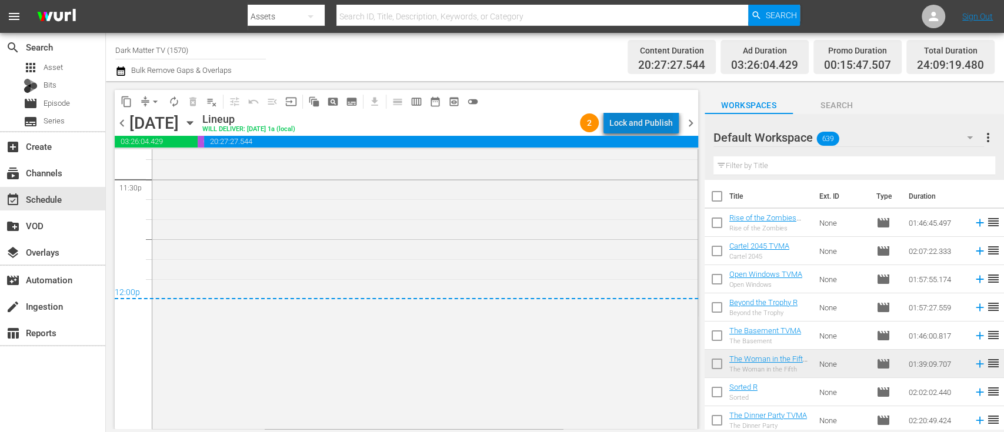
click at [654, 120] on div "Lock and Publish" at bounding box center [640, 122] width 63 height 21
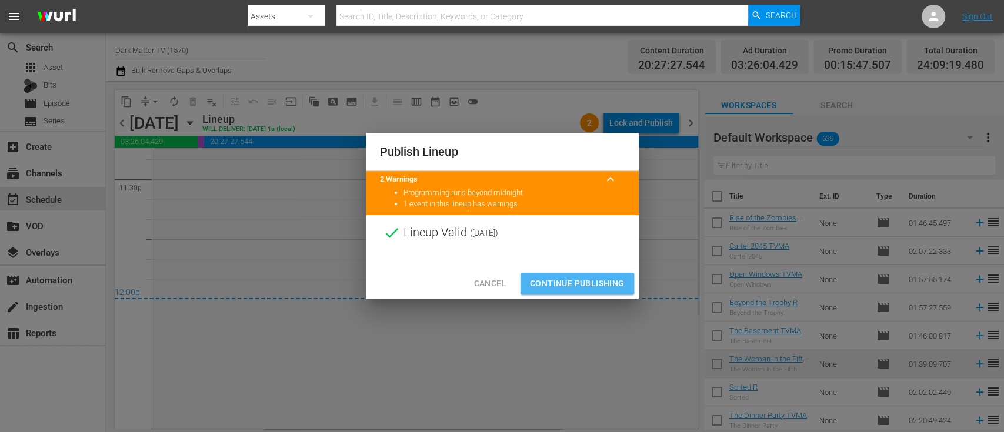
click at [559, 291] on button "Continue Publishing" at bounding box center [576, 284] width 113 height 22
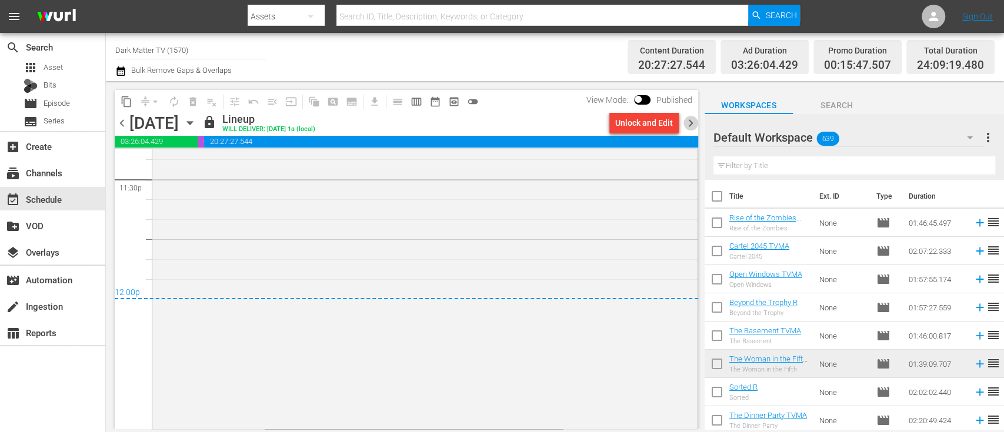
click at [690, 121] on span "chevron_right" at bounding box center [690, 123] width 15 height 15
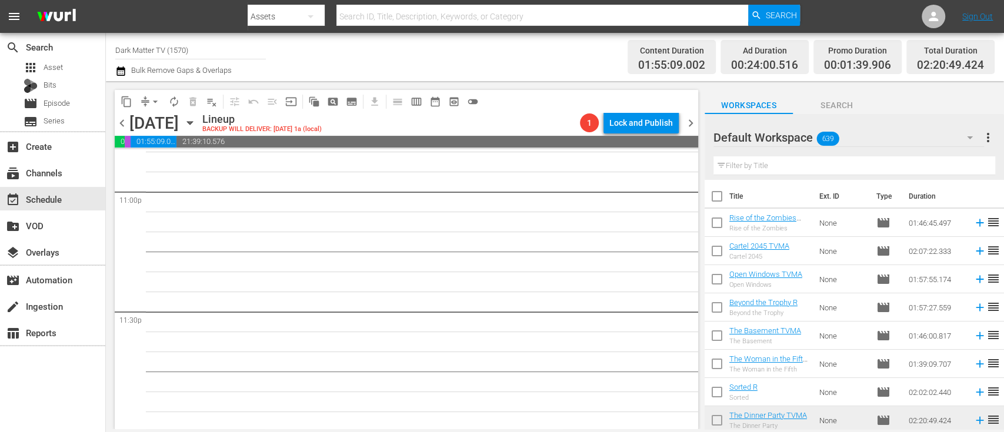
scroll to position [5477, 0]
click at [119, 72] on icon "button" at bounding box center [120, 71] width 11 height 14
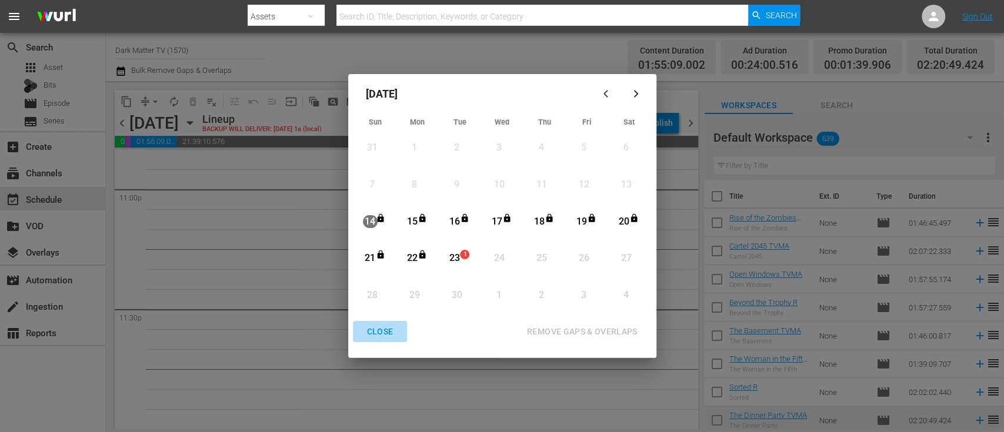
click at [374, 337] on div "CLOSE" at bounding box center [379, 332] width 45 height 15
